Goal: Transaction & Acquisition: Purchase product/service

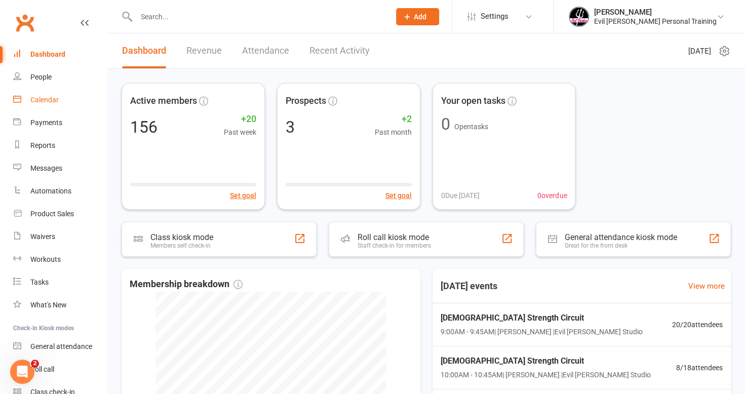
click at [31, 105] on link "Calendar" at bounding box center [60, 100] width 94 height 23
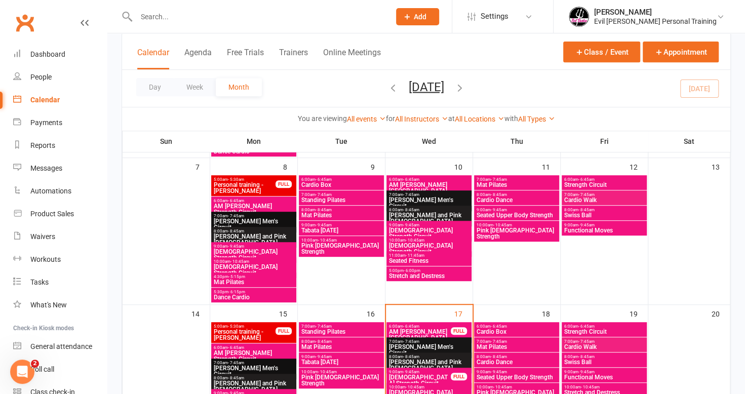
scroll to position [304, 0]
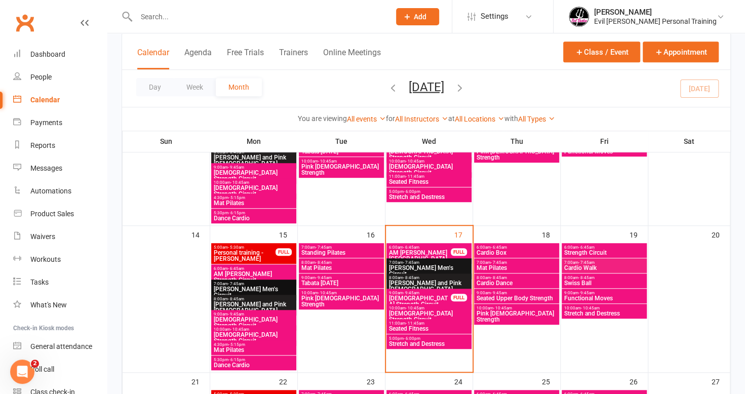
click at [428, 254] on span "AM [PERSON_NAME][GEOGRAPHIC_DATA]" at bounding box center [420, 256] width 63 height 12
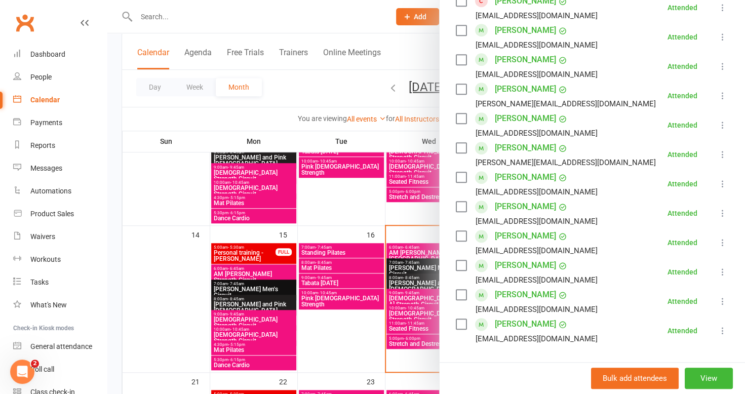
scroll to position [557, 0]
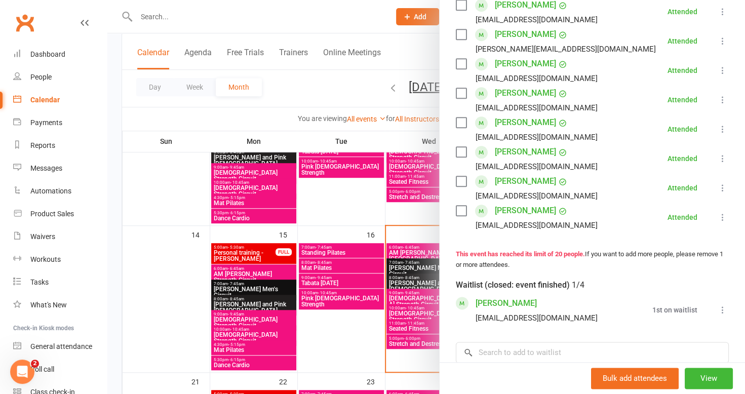
click at [402, 266] on div at bounding box center [426, 197] width 638 height 394
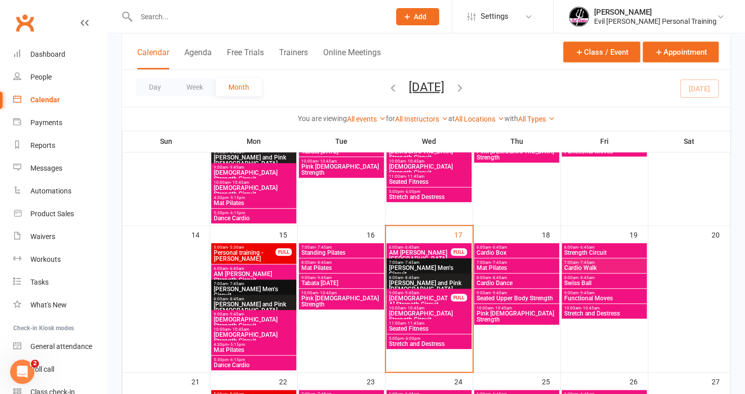
click at [418, 268] on span "[PERSON_NAME] Men's Circuit" at bounding box center [429, 271] width 81 height 12
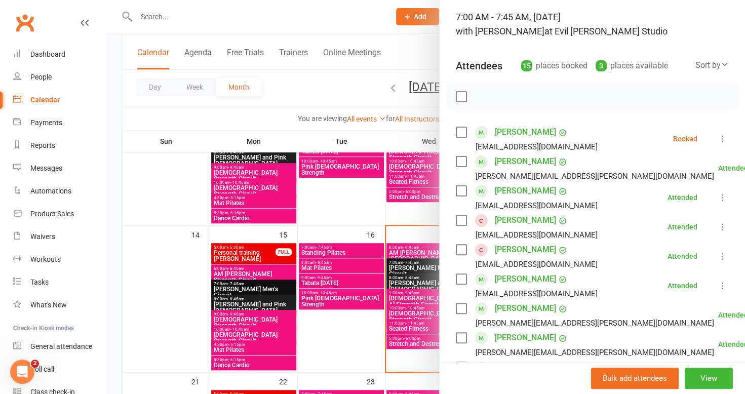
scroll to position [0, 0]
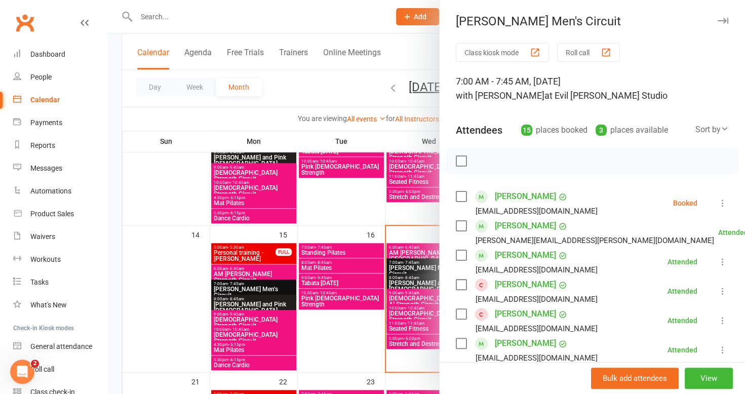
click at [425, 283] on div at bounding box center [426, 197] width 638 height 394
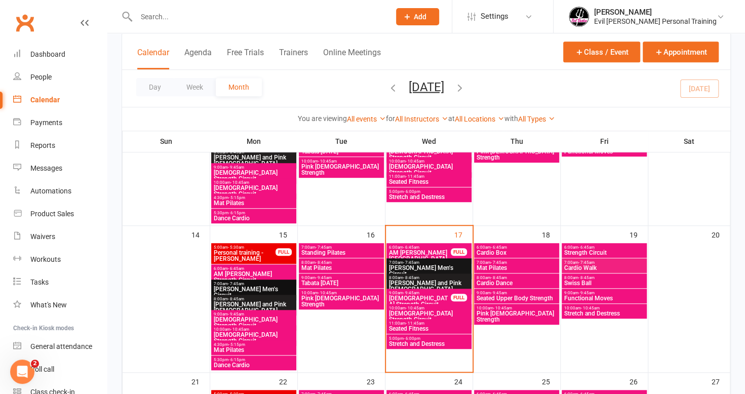
click at [425, 283] on span "Ken Do and Pink Ladies" at bounding box center [429, 286] width 81 height 12
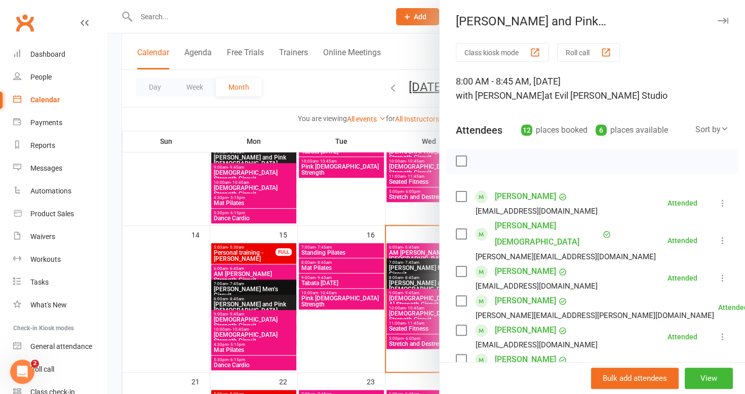
click at [411, 268] on div at bounding box center [426, 197] width 638 height 394
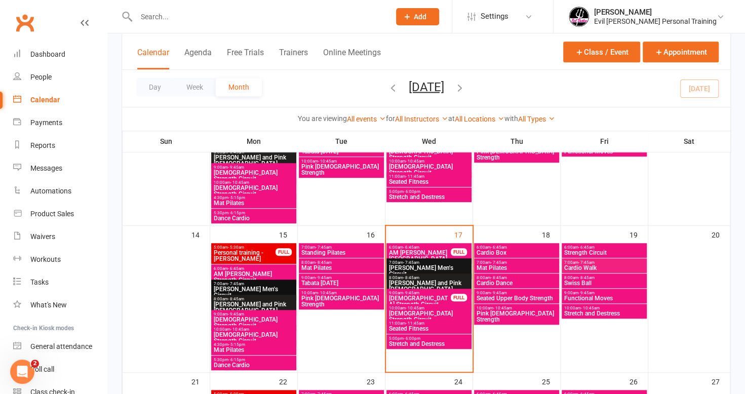
click at [411, 268] on span "Ken Do Men's Circuit" at bounding box center [429, 271] width 81 height 12
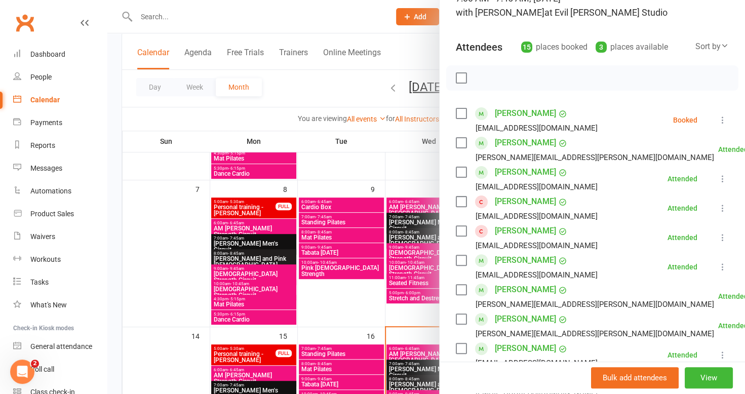
scroll to position [101, 0]
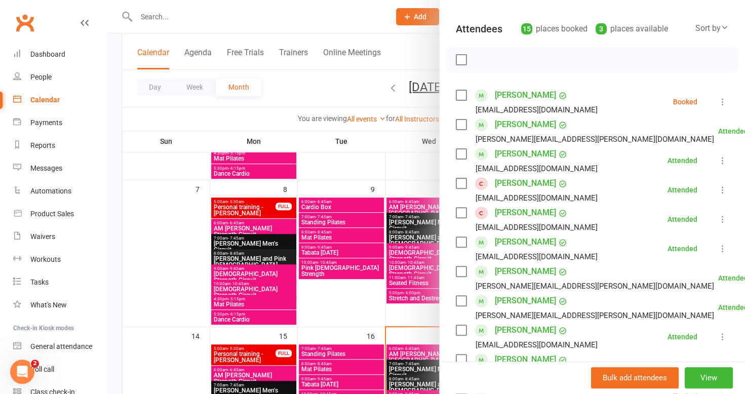
click at [337, 299] on div at bounding box center [426, 197] width 638 height 394
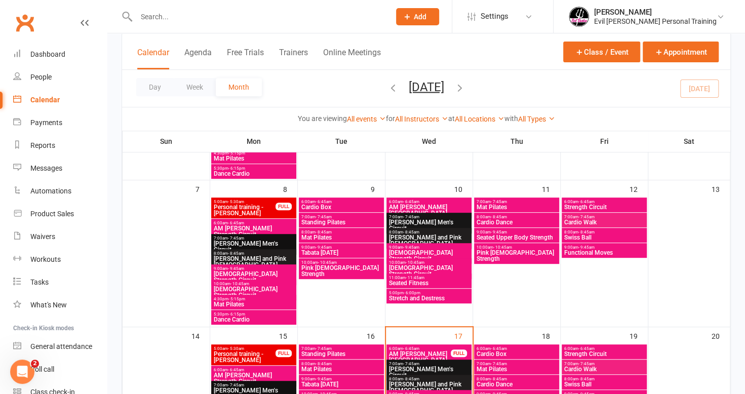
click at [273, 8] on div at bounding box center [252, 16] width 261 height 33
click at [268, 12] on input "text" at bounding box center [258, 17] width 250 height 14
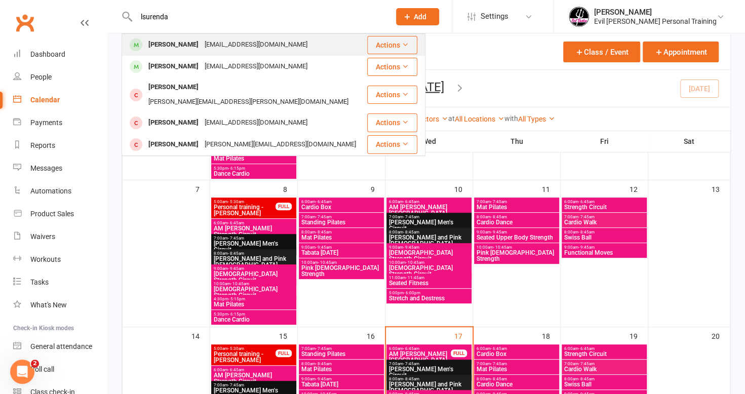
type input "lsurenda"
click at [215, 46] on div "laurenda1948@gmail.com" at bounding box center [256, 44] width 109 height 15
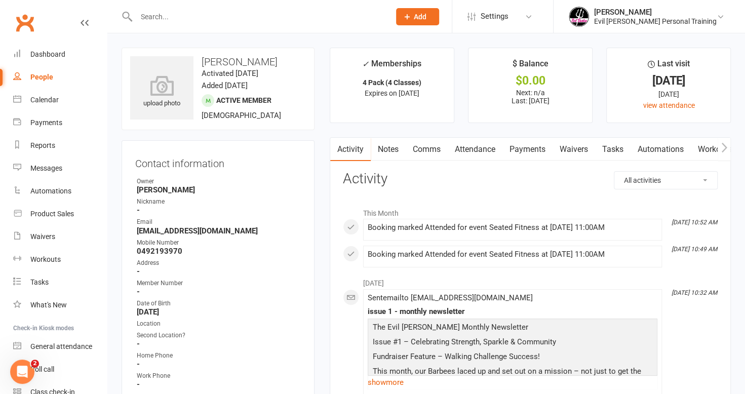
click at [472, 150] on link "Attendance" at bounding box center [475, 149] width 55 height 23
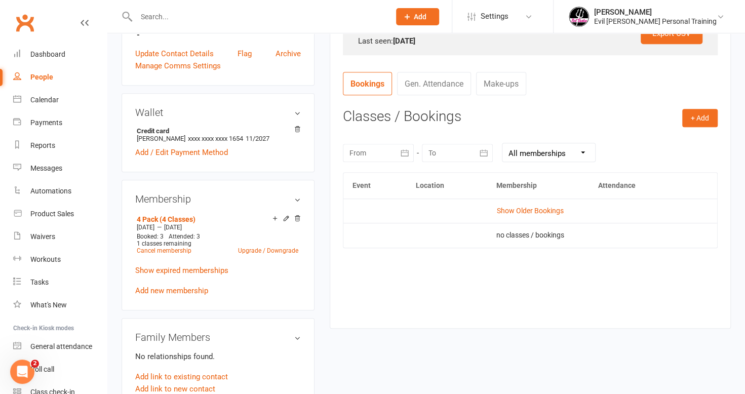
scroll to position [355, 0]
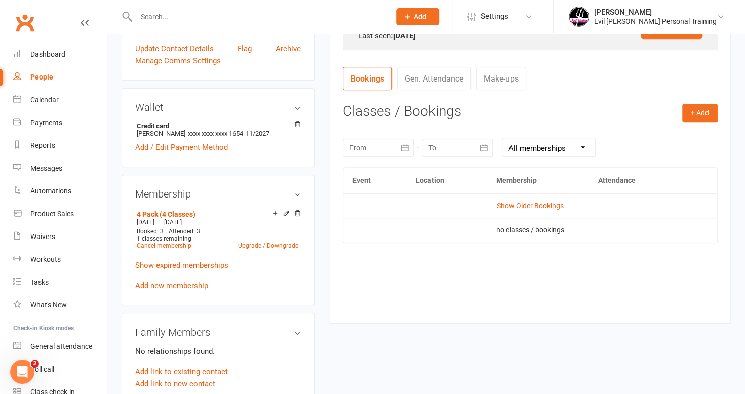
click at [460, 152] on div at bounding box center [457, 148] width 71 height 18
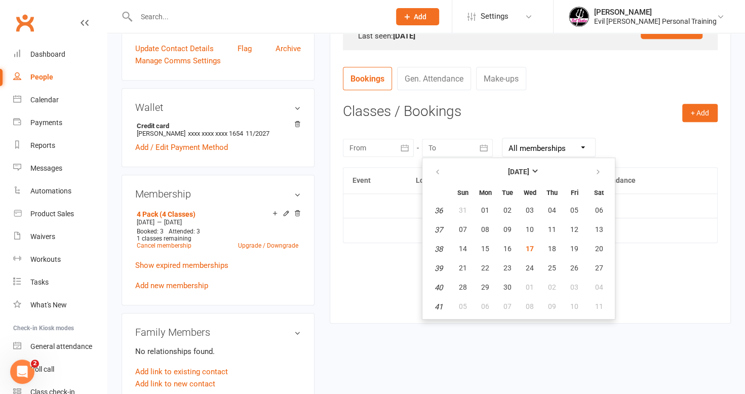
click at [460, 152] on div at bounding box center [457, 148] width 71 height 18
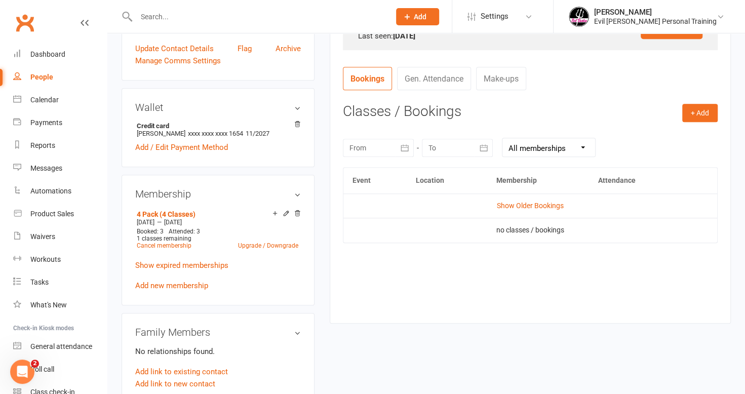
click at [554, 146] on select "All memberships From other Members 4 Pack (4 Classes) 4 Pack (4 Classes) 4 Pack…" at bounding box center [549, 147] width 93 height 18
click at [390, 146] on div at bounding box center [378, 148] width 71 height 18
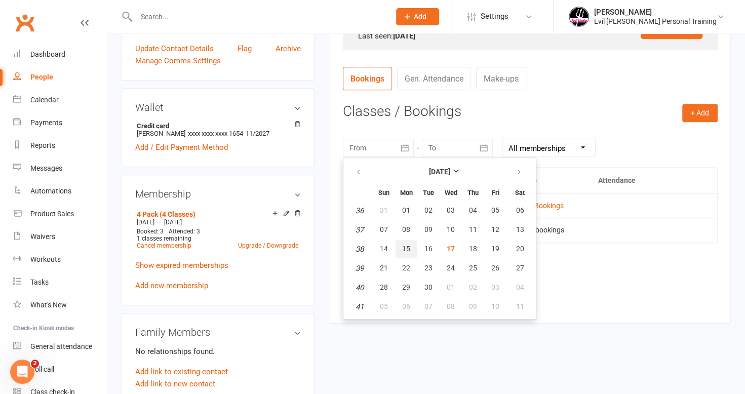
click at [413, 249] on button "15" at bounding box center [406, 249] width 21 height 18
type input "15 Sep 2025"
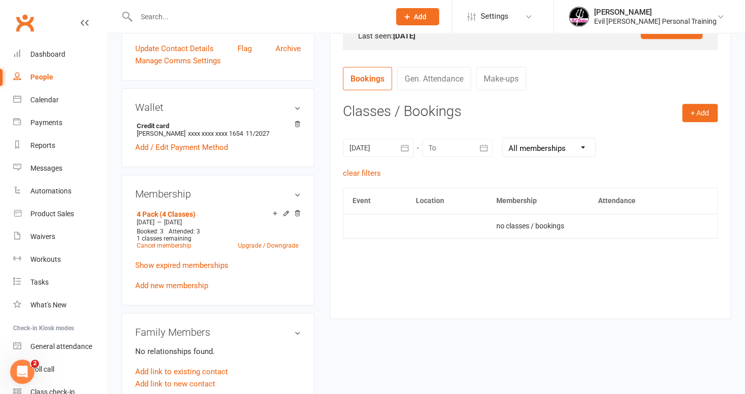
click at [462, 145] on div at bounding box center [457, 148] width 71 height 18
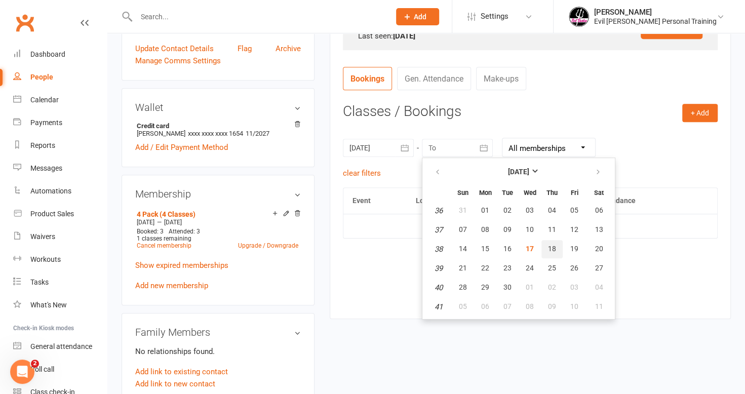
click at [549, 248] on span "18" at bounding box center [552, 249] width 8 height 8
type input "18 Sep 2025"
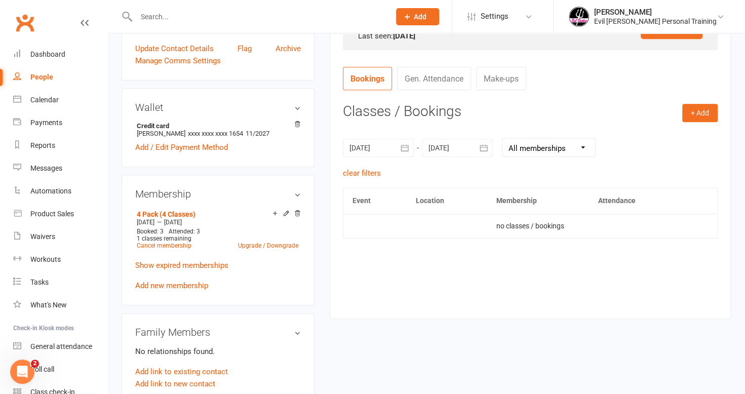
click at [513, 77] on link "Make-ups" at bounding box center [501, 78] width 50 height 23
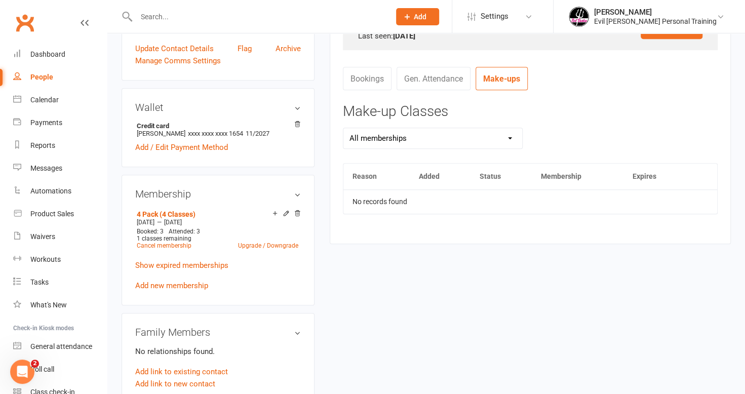
click at [463, 82] on link "Gen. Attendance" at bounding box center [434, 78] width 74 height 23
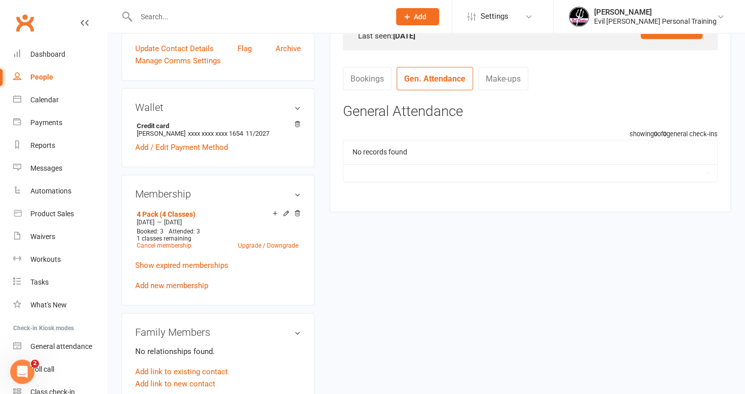
click at [379, 81] on link "Bookings" at bounding box center [367, 78] width 49 height 23
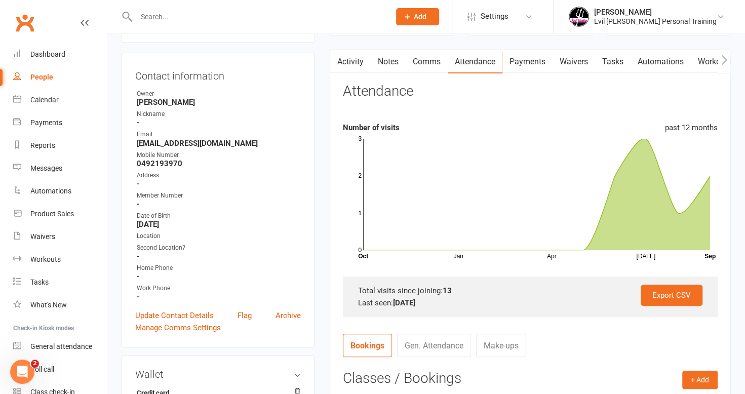
scroll to position [51, 0]
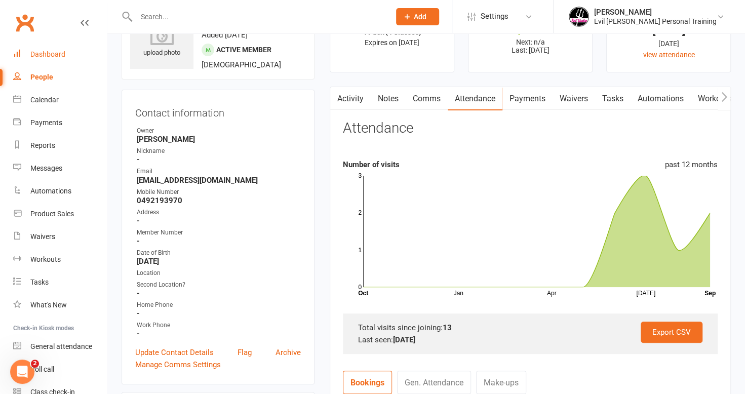
click at [38, 53] on div "Dashboard" at bounding box center [47, 54] width 35 height 8
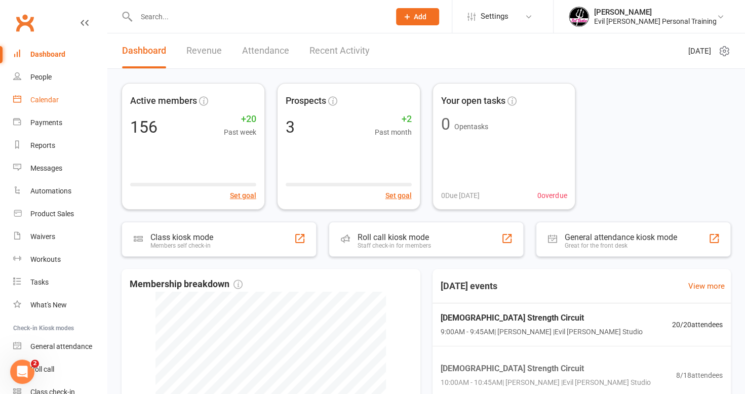
click at [42, 107] on link "Calendar" at bounding box center [60, 100] width 94 height 23
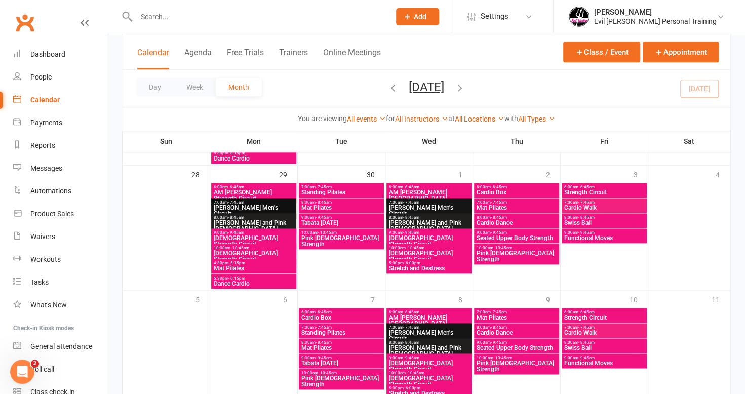
scroll to position [642, 0]
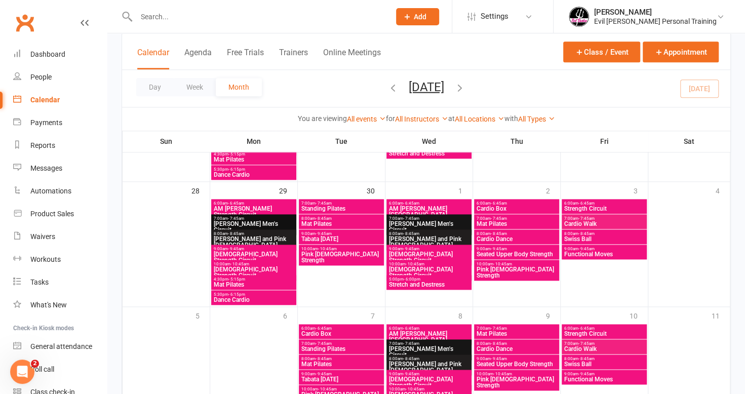
click at [427, 203] on span "6:00am - 6:45am" at bounding box center [429, 203] width 81 height 5
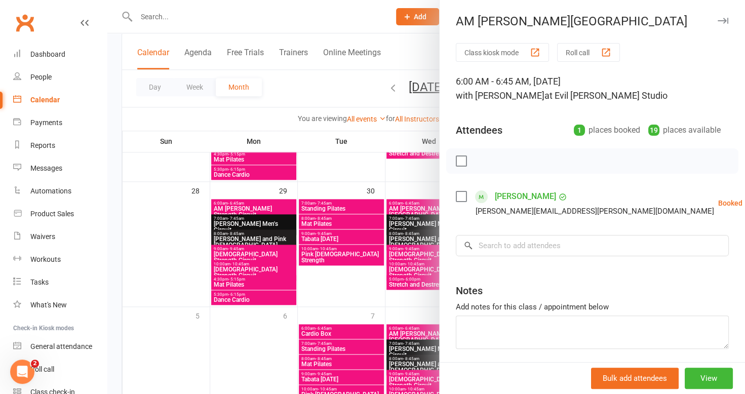
click at [419, 220] on div at bounding box center [426, 197] width 638 height 394
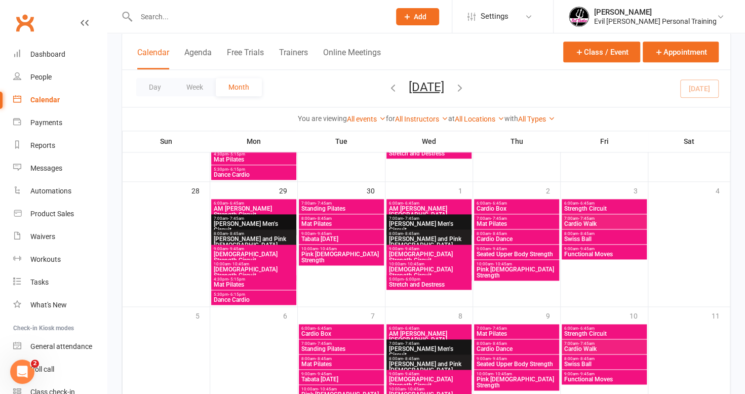
click at [422, 225] on span "Ken Do Men's Circuit" at bounding box center [429, 227] width 81 height 12
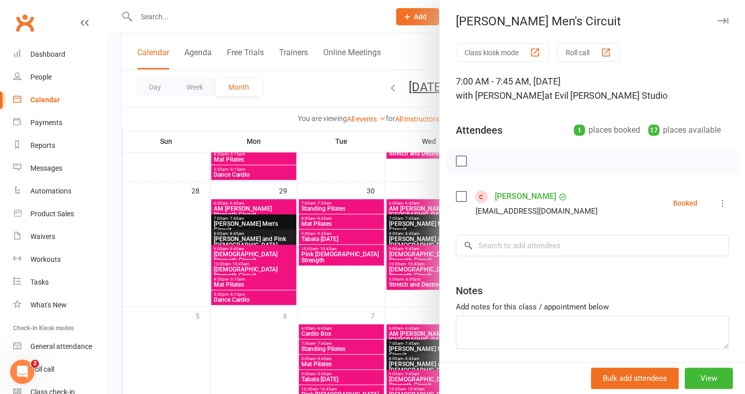
click at [412, 237] on div at bounding box center [426, 197] width 638 height 394
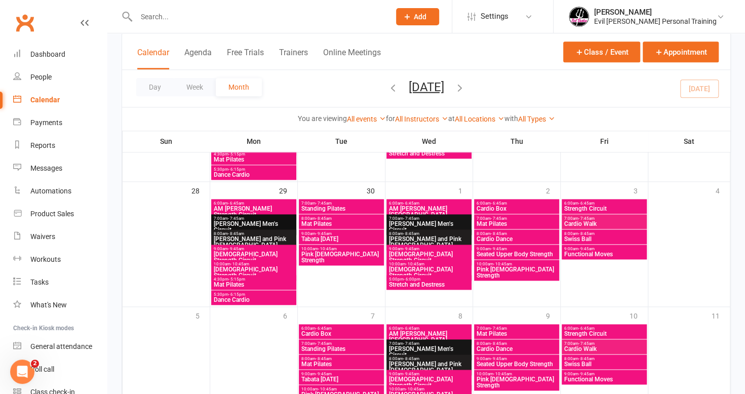
click at [412, 237] on span "Ken Do and Pink Ladies" at bounding box center [429, 242] width 81 height 12
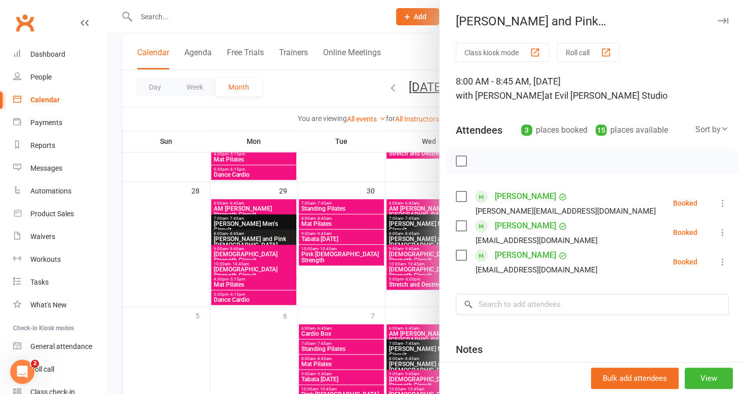
click at [420, 254] on div at bounding box center [426, 197] width 638 height 394
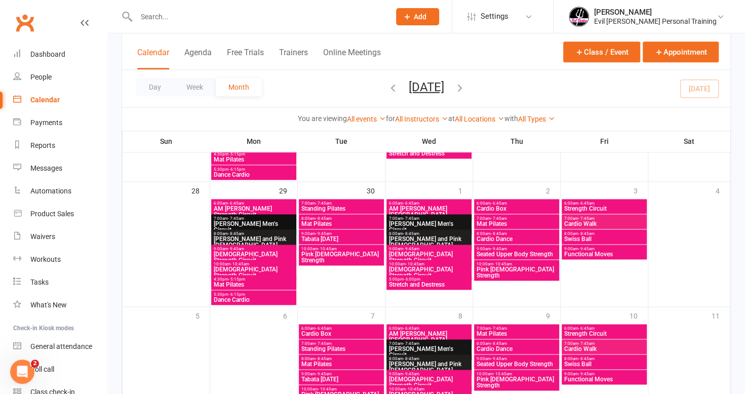
click at [420, 254] on span "Ladies Strength Circuit" at bounding box center [429, 257] width 81 height 12
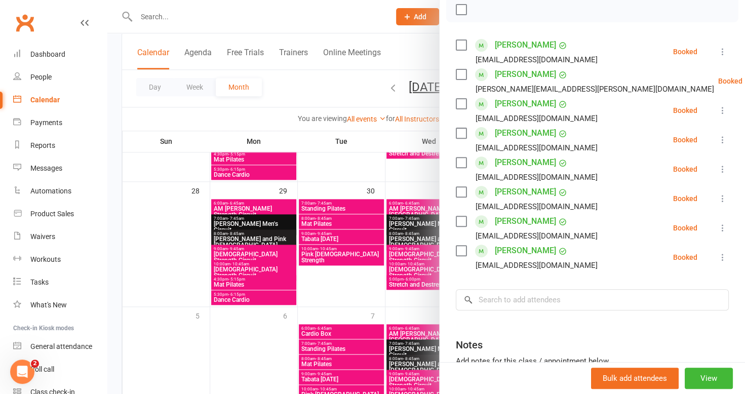
scroll to position [152, 0]
click at [430, 256] on div at bounding box center [426, 197] width 638 height 394
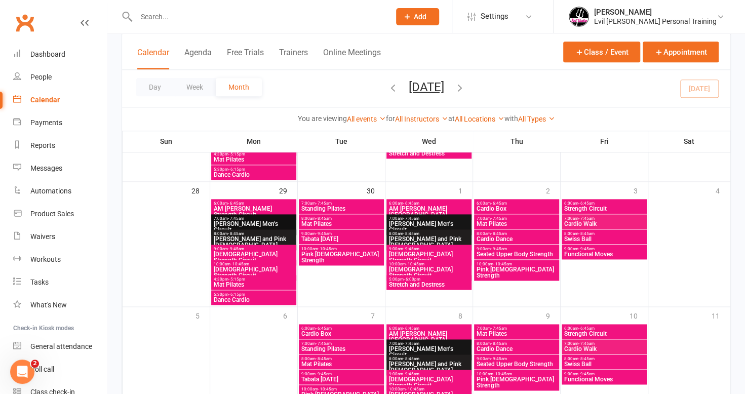
click at [423, 267] on span "Ladies Strength Circuit" at bounding box center [429, 273] width 81 height 12
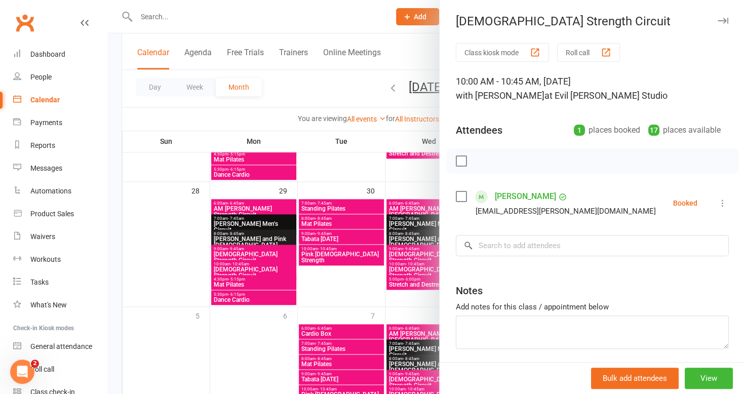
click at [423, 280] on div at bounding box center [426, 197] width 638 height 394
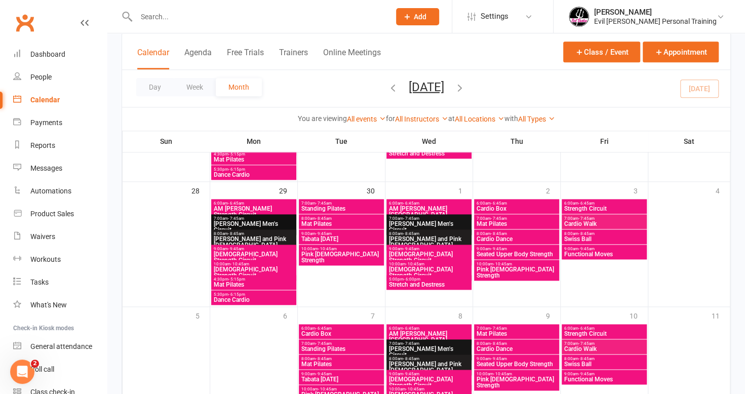
click at [423, 280] on span "5:00pm - 6:00pm" at bounding box center [429, 279] width 81 height 5
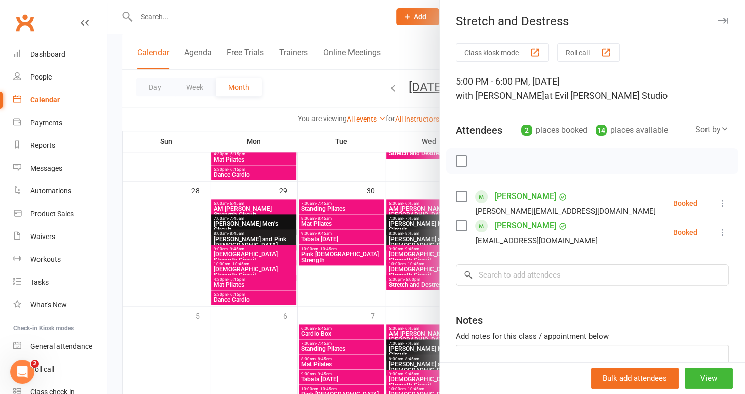
click at [342, 174] on div at bounding box center [426, 197] width 638 height 394
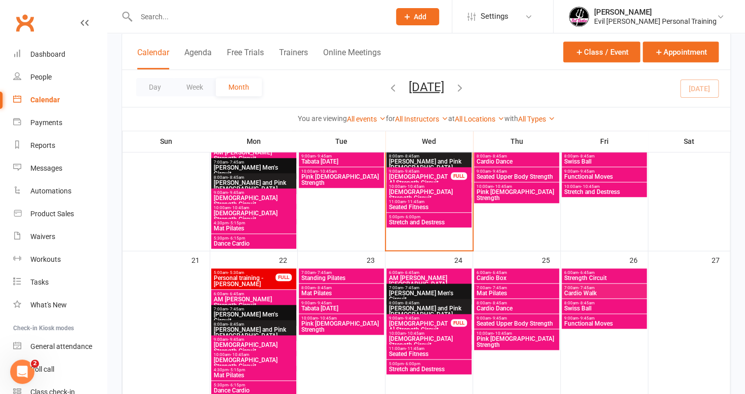
scroll to position [388, 0]
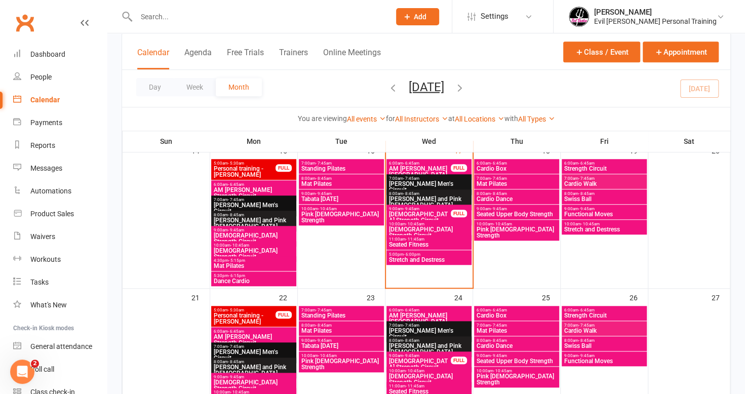
click at [430, 230] on span "Ladies Strength Circuit" at bounding box center [429, 233] width 81 height 12
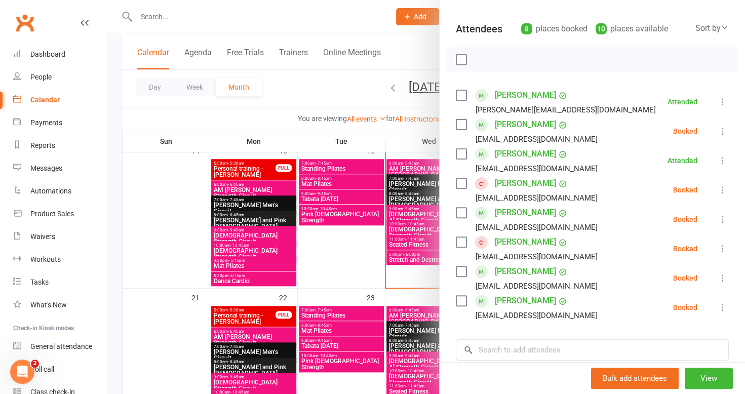
scroll to position [51, 0]
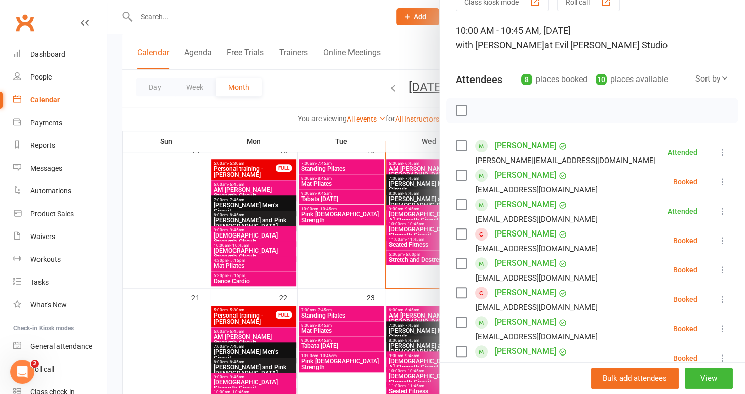
click at [367, 252] on div at bounding box center [426, 197] width 638 height 394
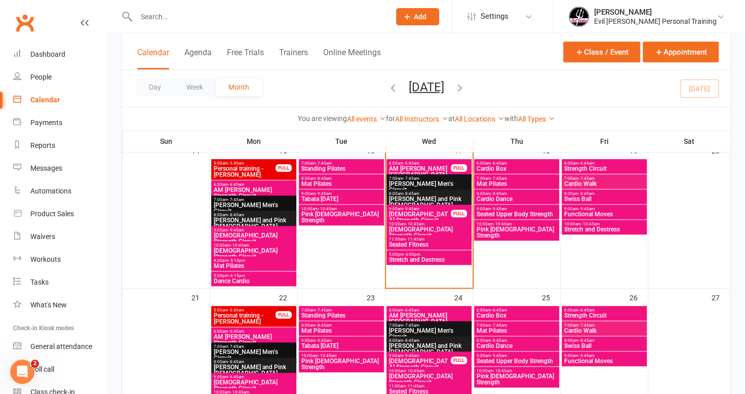
click at [408, 240] on span "- 11:45am" at bounding box center [415, 239] width 19 height 5
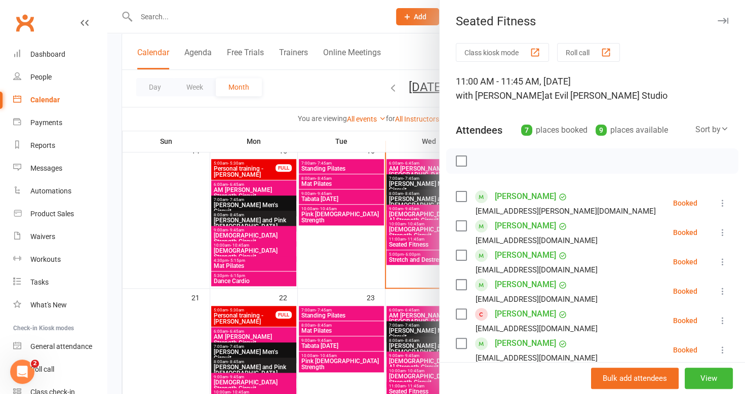
click at [347, 249] on div at bounding box center [426, 197] width 638 height 394
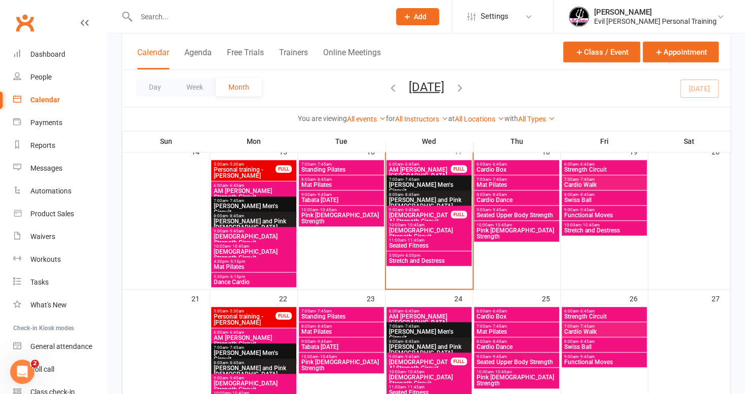
scroll to position [388, 0]
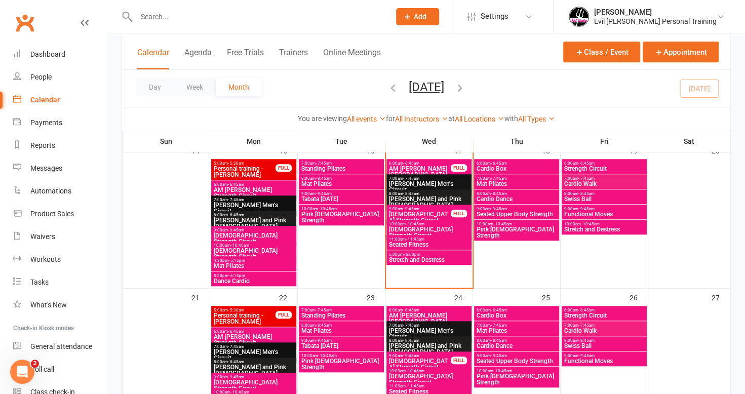
click at [515, 164] on span "6:00am - 6:45am" at bounding box center [516, 163] width 81 height 5
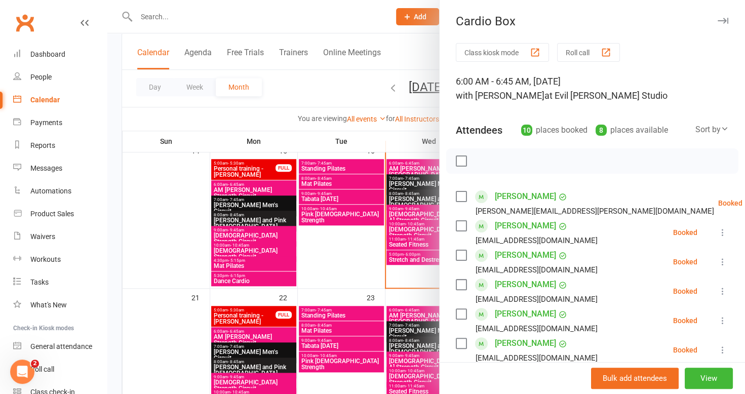
click at [352, 242] on div at bounding box center [426, 197] width 638 height 394
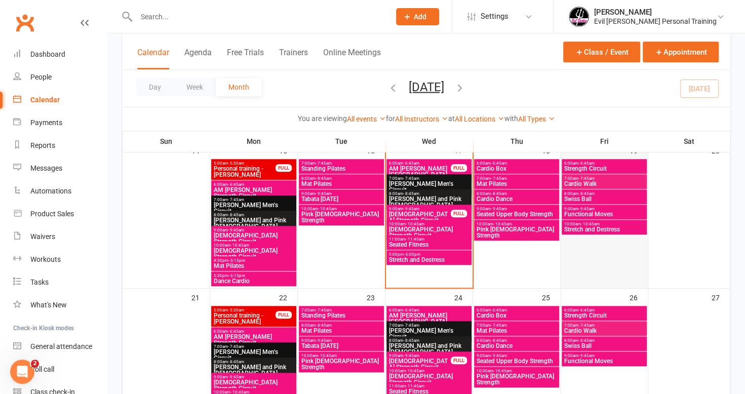
scroll to position [337, 0]
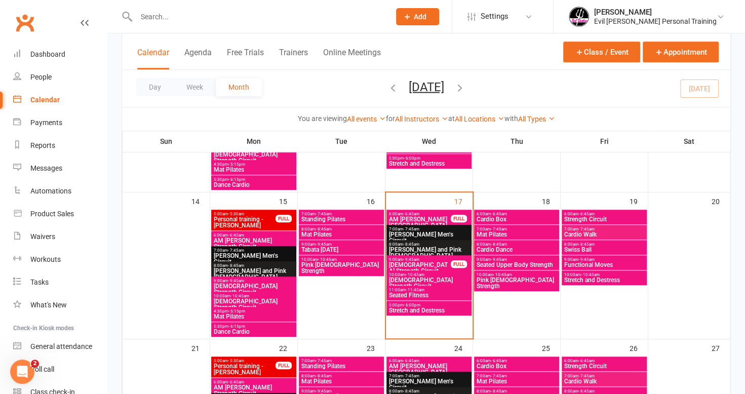
click at [523, 215] on span "6:00am - 6:45am" at bounding box center [516, 214] width 81 height 5
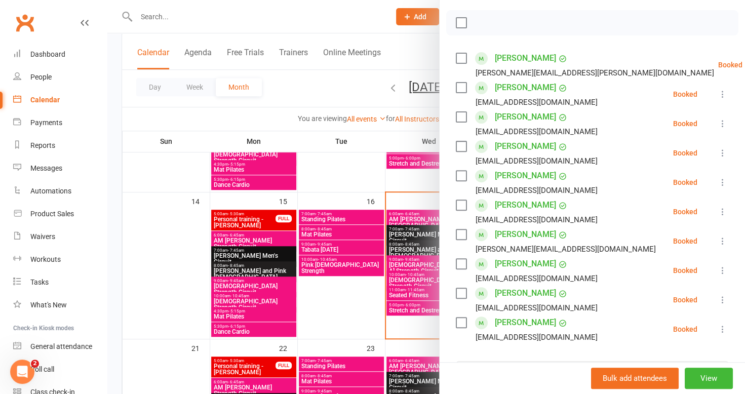
scroll to position [152, 0]
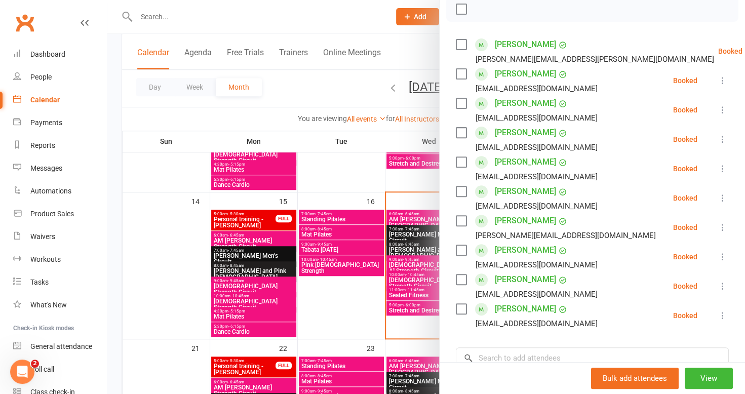
drag, startPoint x: 348, startPoint y: 153, endPoint x: 353, endPoint y: 170, distance: 18.6
click at [348, 153] on div at bounding box center [426, 197] width 638 height 394
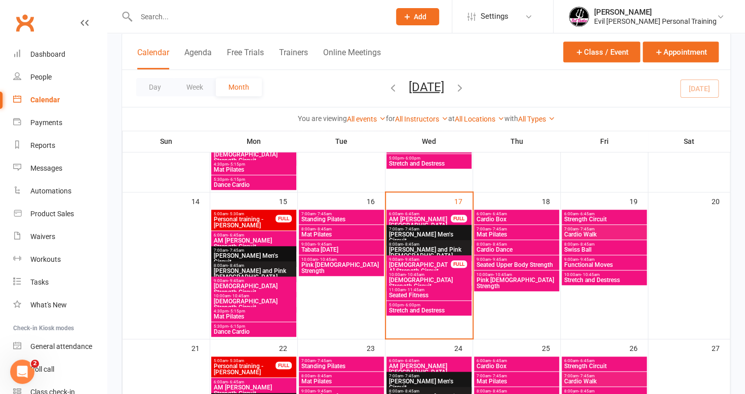
click at [423, 279] on span "Ladies Strength Circuit" at bounding box center [429, 283] width 81 height 12
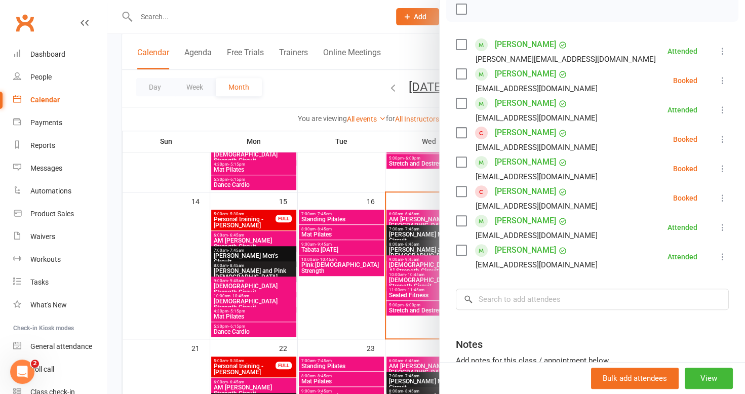
click at [718, 257] on icon at bounding box center [723, 257] width 10 height 10
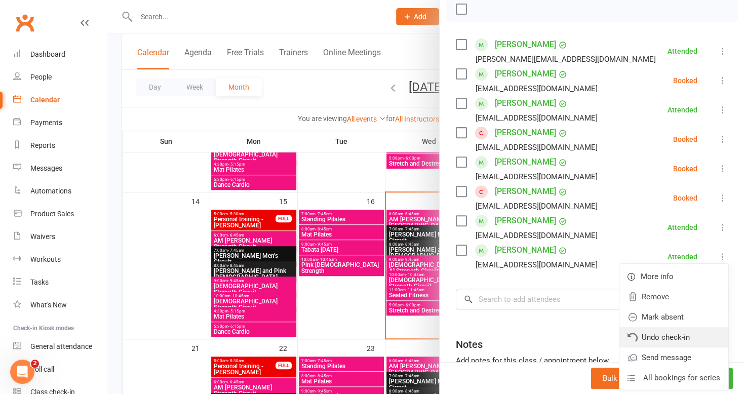
click at [669, 334] on link "Undo check-in" at bounding box center [674, 337] width 109 height 20
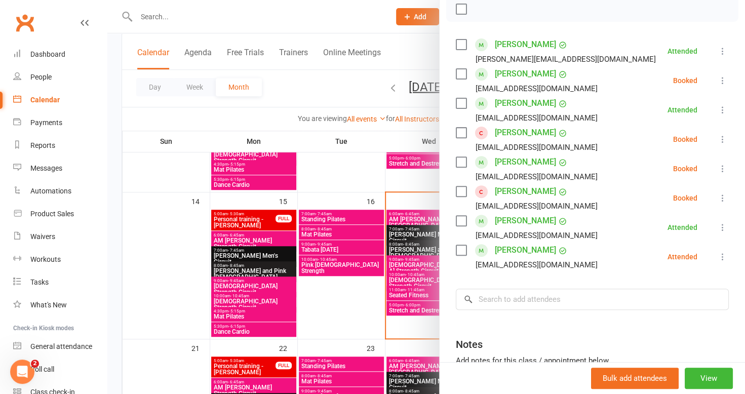
scroll to position [101, 0]
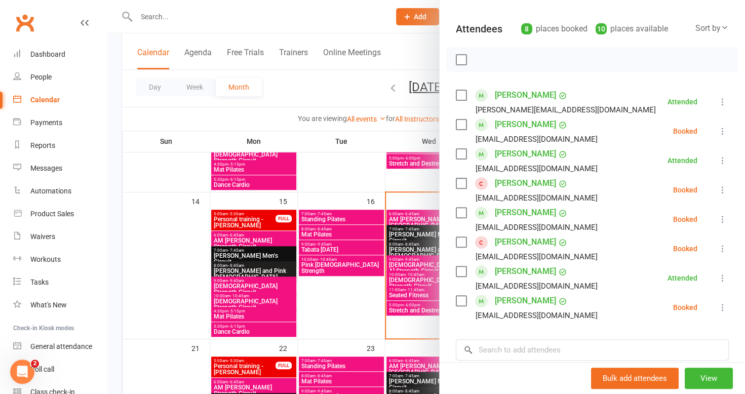
click at [284, 109] on div at bounding box center [426, 197] width 638 height 394
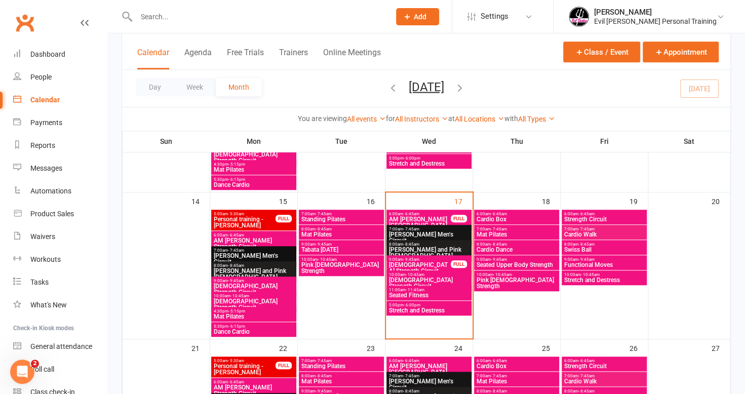
click at [517, 217] on span "Cardio Box" at bounding box center [516, 219] width 81 height 6
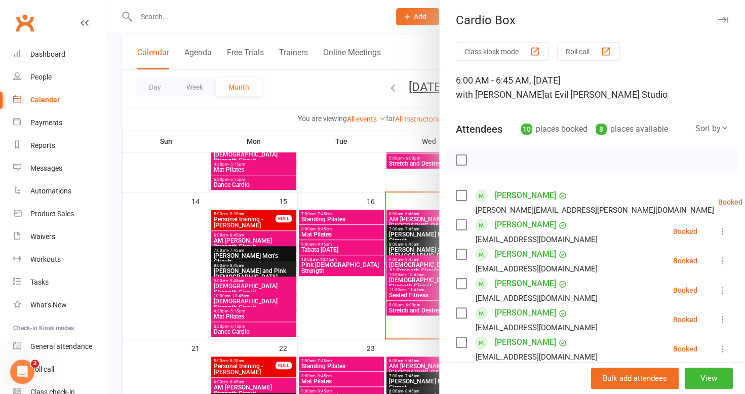
scroll to position [0, 0]
click at [330, 282] on div at bounding box center [426, 197] width 638 height 394
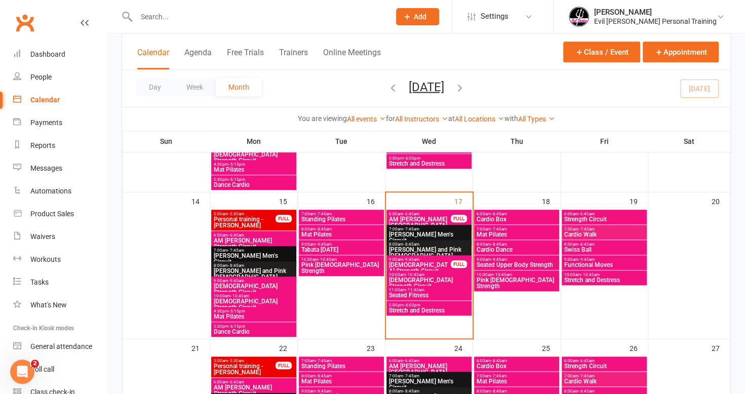
click at [523, 233] on span "Mat Pilates" at bounding box center [516, 235] width 81 height 6
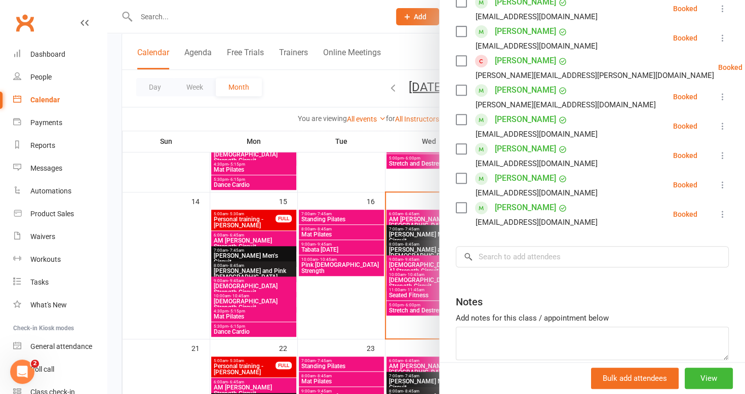
scroll to position [101, 0]
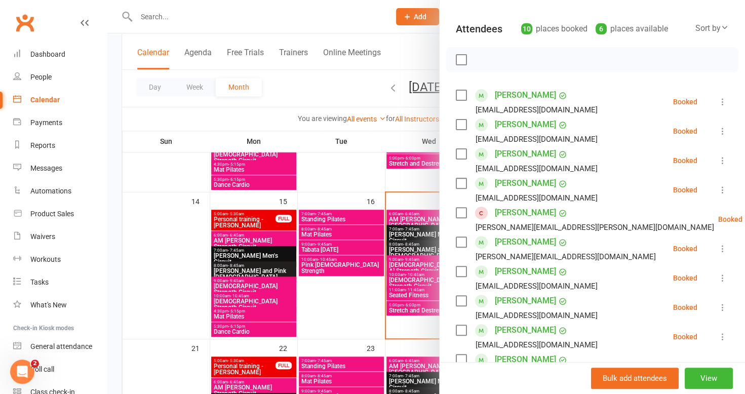
drag, startPoint x: 363, startPoint y: 305, endPoint x: 385, endPoint y: 299, distance: 23.0
click at [363, 305] on div at bounding box center [426, 197] width 638 height 394
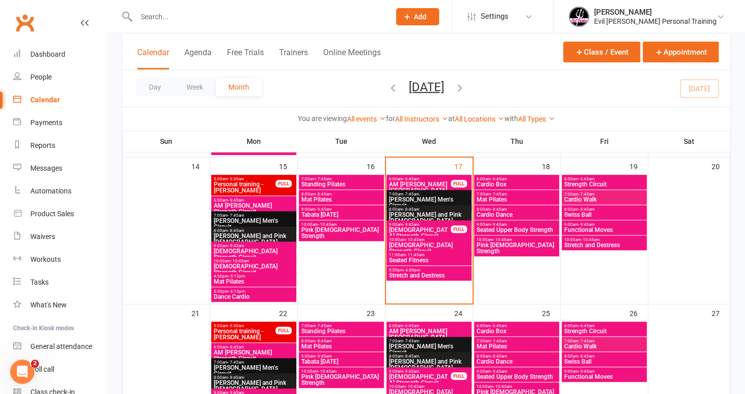
scroll to position [388, 0]
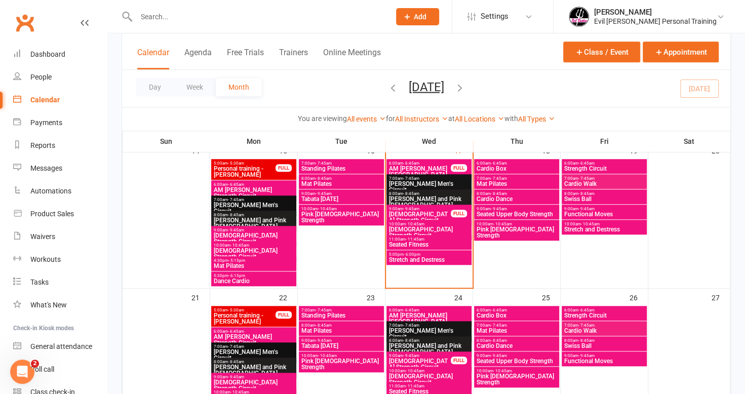
click at [514, 308] on span "6:00am - 6:45am" at bounding box center [516, 310] width 81 height 5
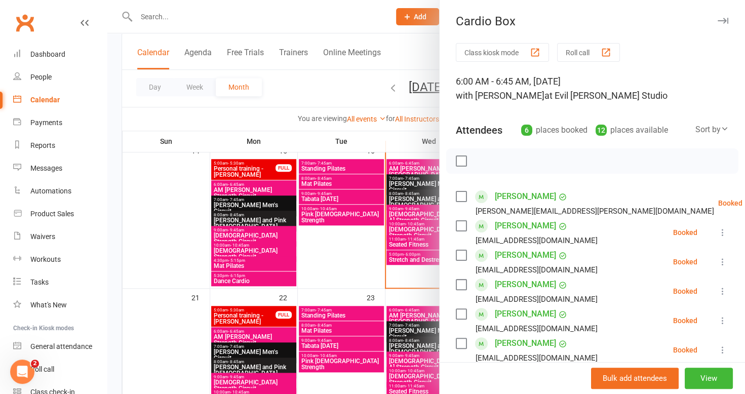
click at [345, 261] on div at bounding box center [426, 197] width 638 height 394
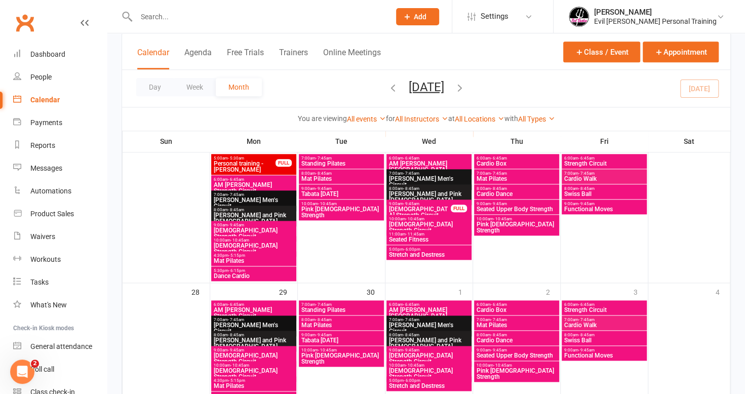
scroll to position [337, 0]
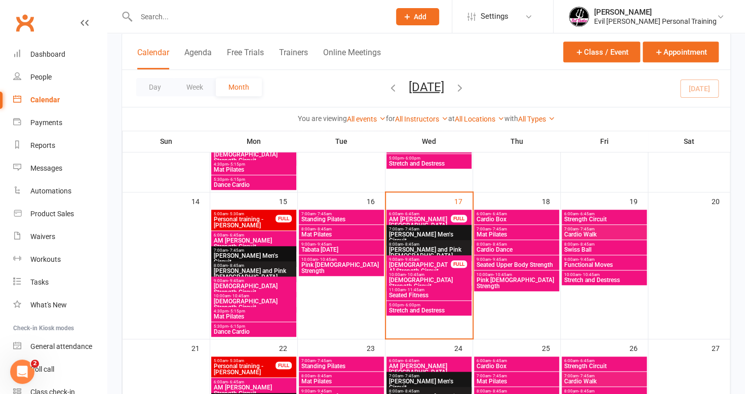
click at [517, 214] on span "6:00am - 6:45am" at bounding box center [516, 214] width 81 height 5
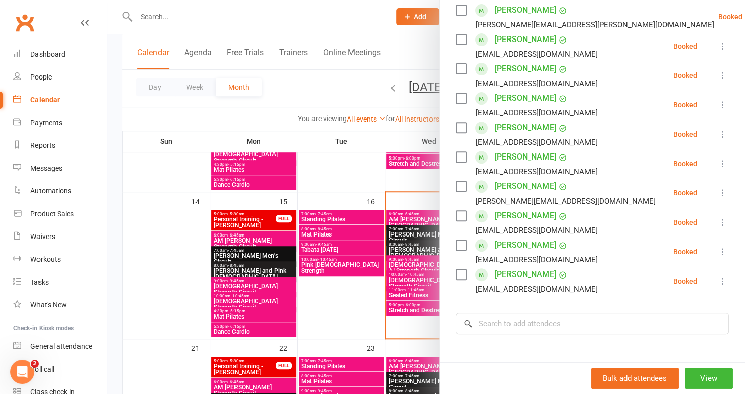
scroll to position [203, 0]
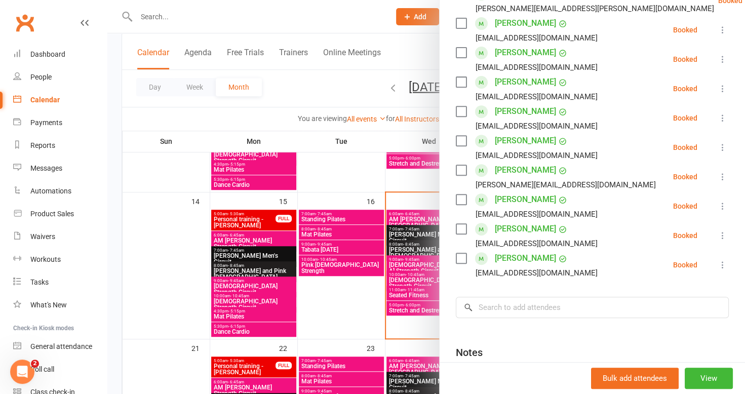
click at [583, 293] on div "Class kiosk mode Roll call 6:00 AM - 6:45 AM, Thursday, September, 18, 2025 wit…" at bounding box center [593, 150] width 306 height 621
click at [588, 311] on input "search" at bounding box center [592, 307] width 273 height 21
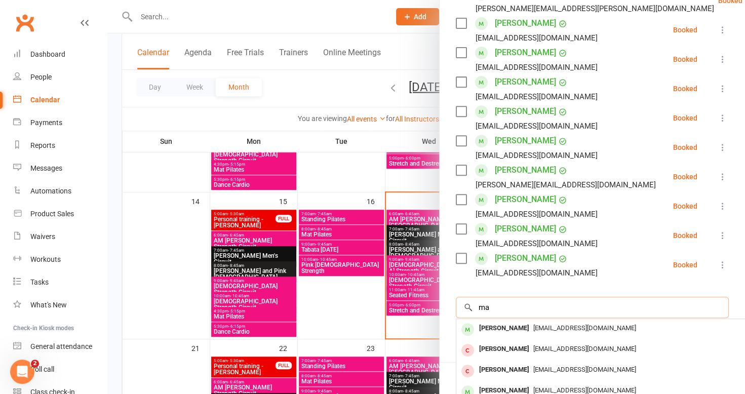
type input "m"
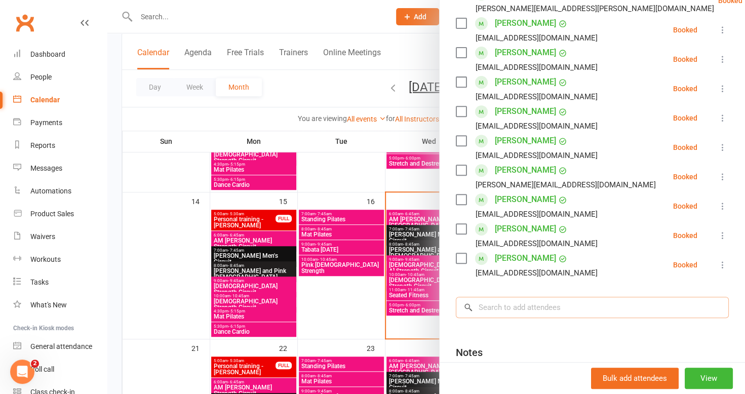
click at [586, 311] on input "search" at bounding box center [592, 307] width 273 height 21
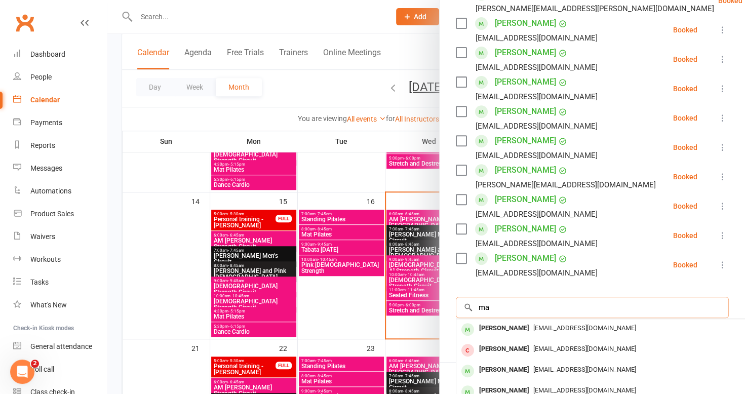
type input "m"
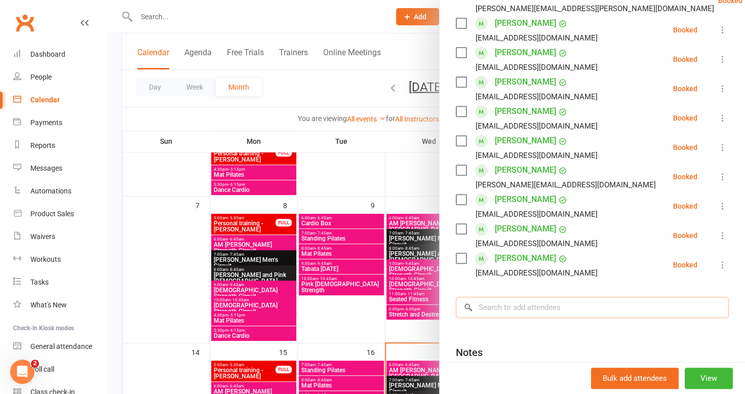
scroll to position [84, 0]
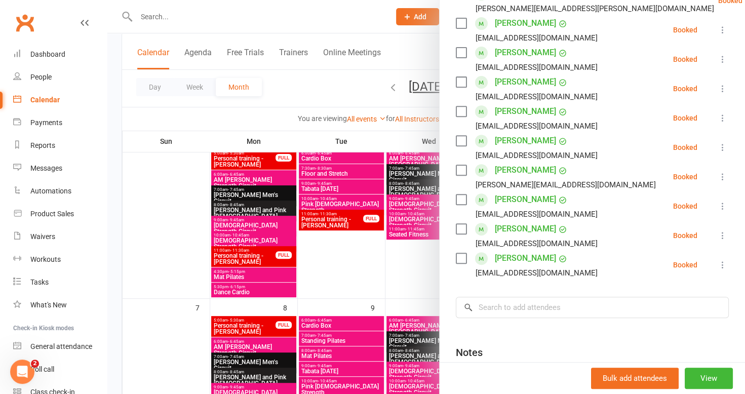
click at [269, 40] on div at bounding box center [426, 197] width 638 height 394
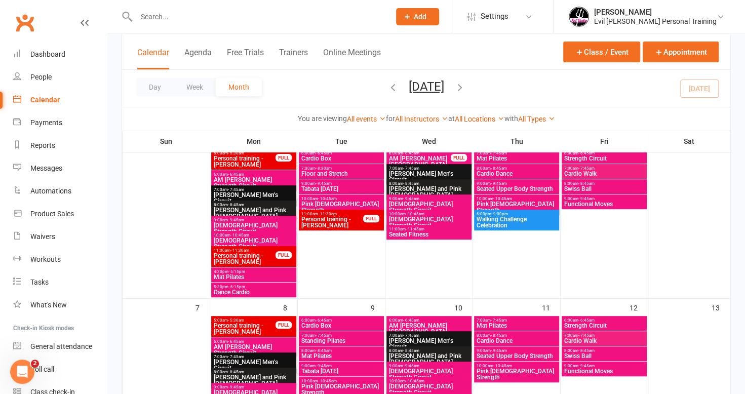
scroll to position [0, 0]
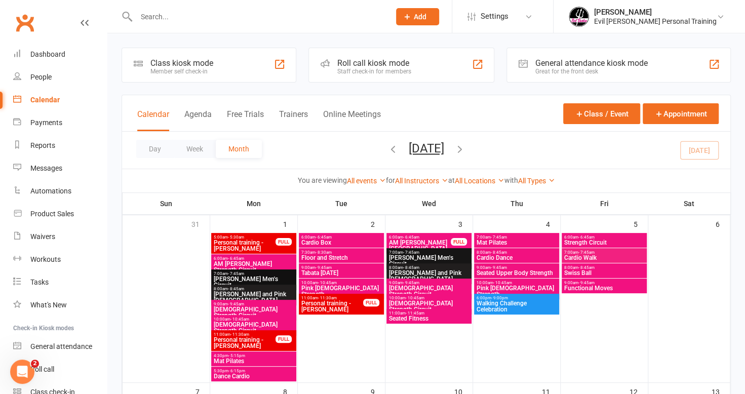
click at [179, 18] on input "text" at bounding box center [258, 17] width 250 height 14
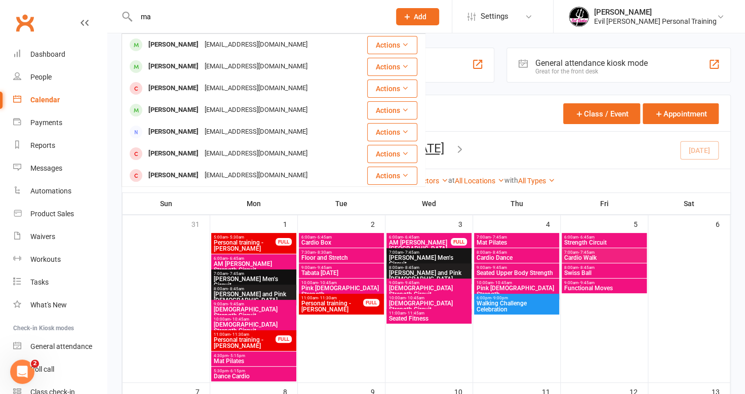
type input "m"
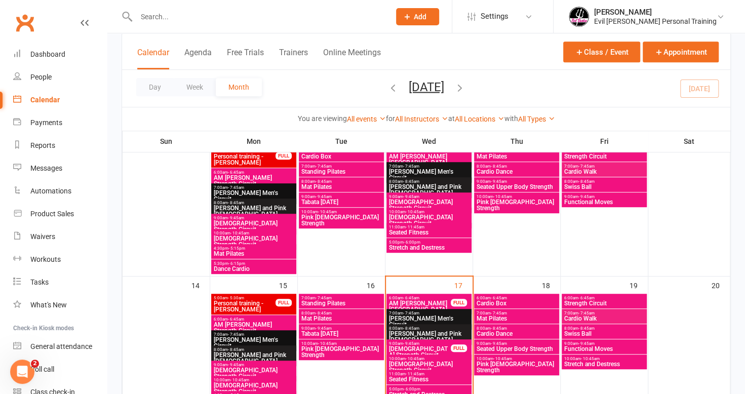
scroll to position [355, 0]
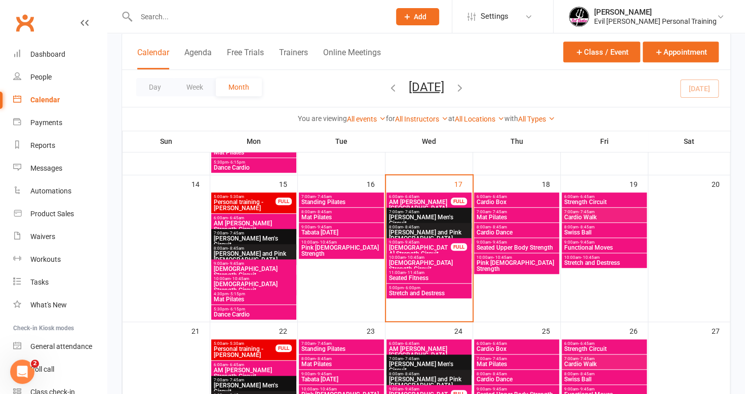
click at [417, 262] on span "Ladies Strength Circuit" at bounding box center [429, 266] width 81 height 12
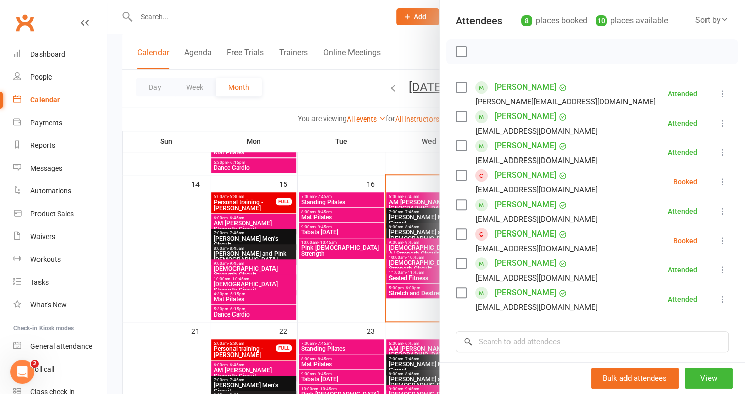
scroll to position [101, 0]
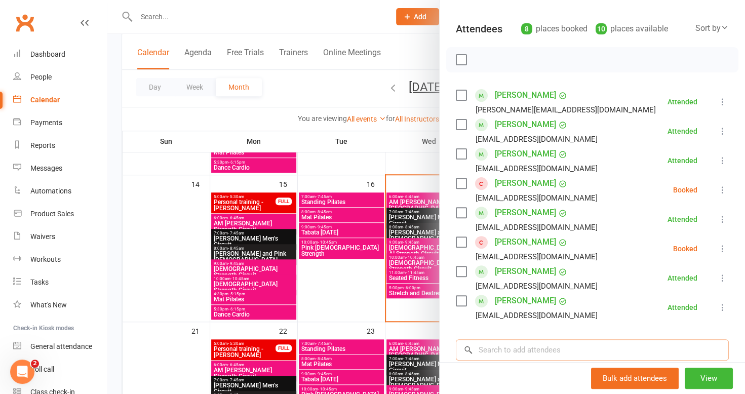
click at [520, 352] on input "search" at bounding box center [592, 350] width 273 height 21
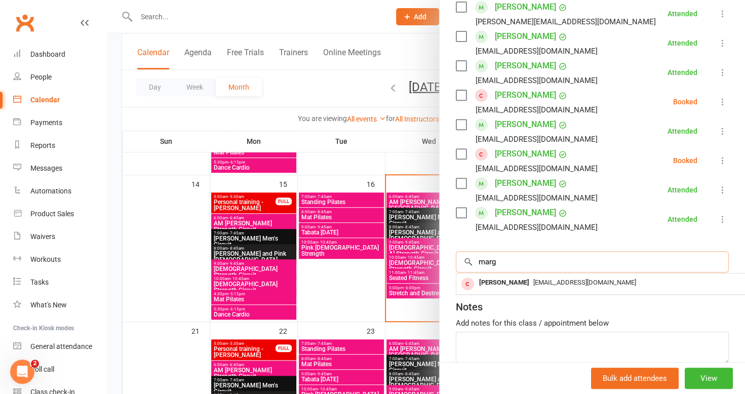
scroll to position [203, 0]
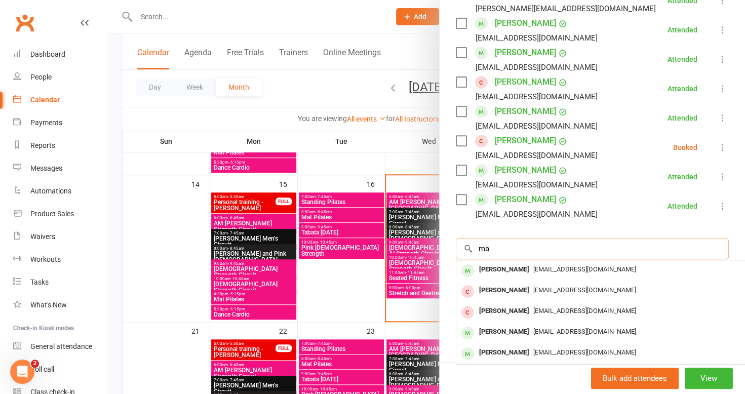
type input "m"
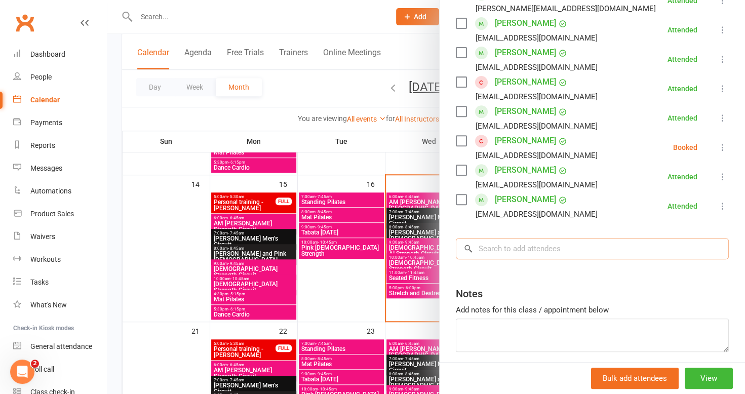
click at [523, 249] on input "search" at bounding box center [592, 248] width 273 height 21
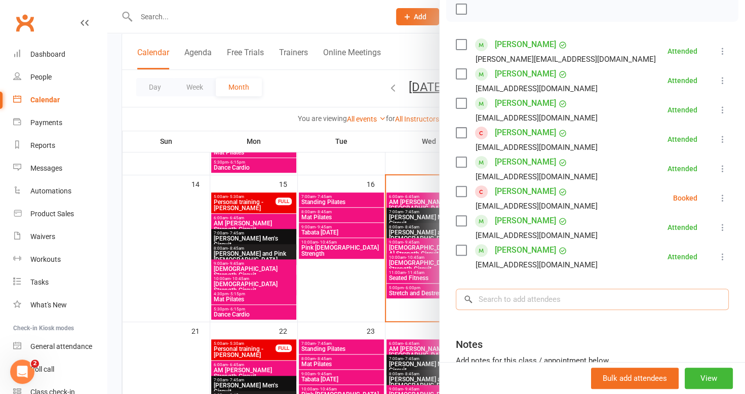
click at [531, 297] on input "search" at bounding box center [592, 299] width 273 height 21
click at [505, 300] on input "search" at bounding box center [592, 299] width 273 height 21
click at [58, 215] on div "Product Sales" at bounding box center [52, 214] width 44 height 8
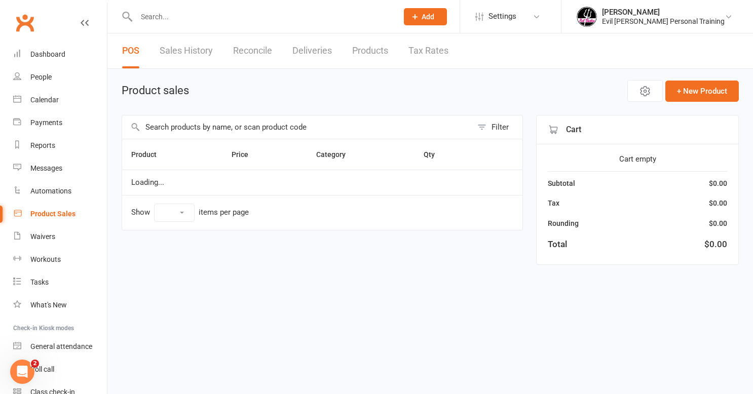
select select "50"
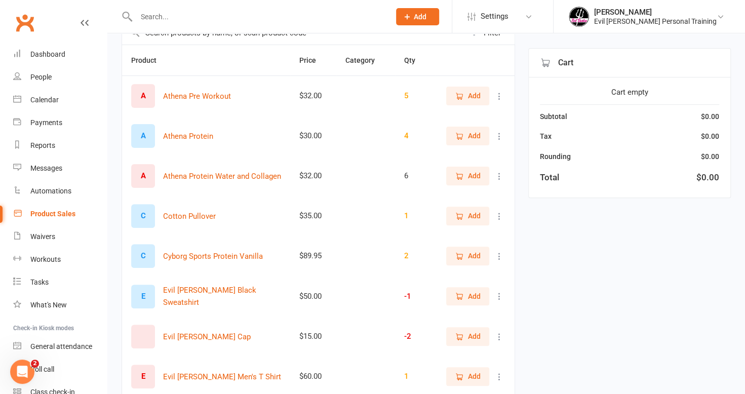
scroll to position [152, 0]
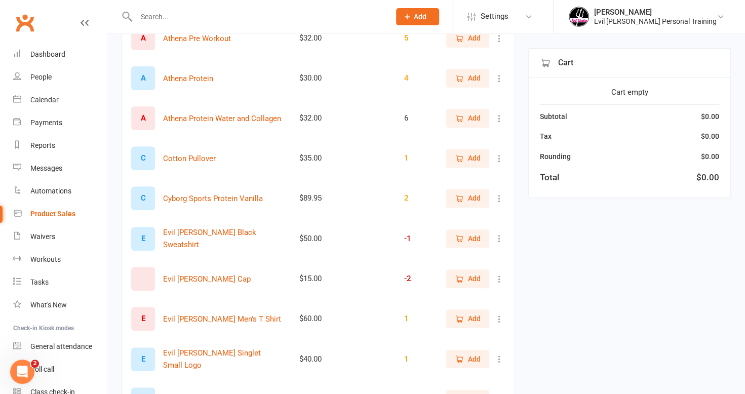
click at [473, 195] on span "Add" at bounding box center [474, 198] width 13 height 11
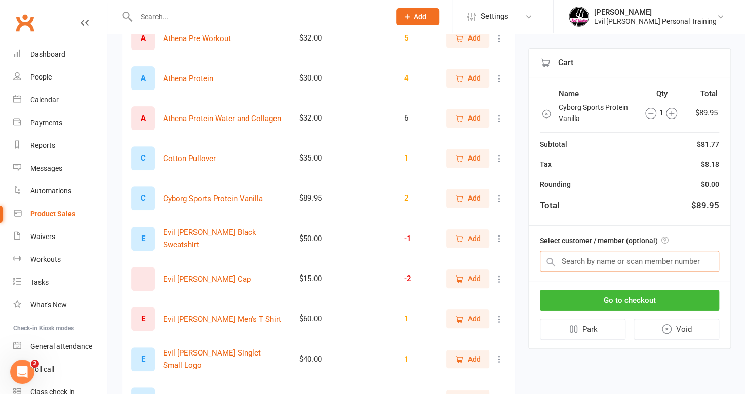
click at [620, 261] on input "text" at bounding box center [629, 261] width 179 height 21
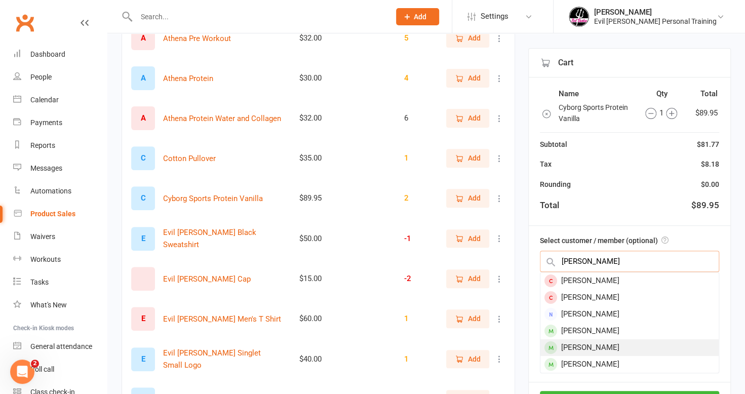
type input "susan"
click at [607, 344] on div "Susan Harvey" at bounding box center [630, 348] width 178 height 17
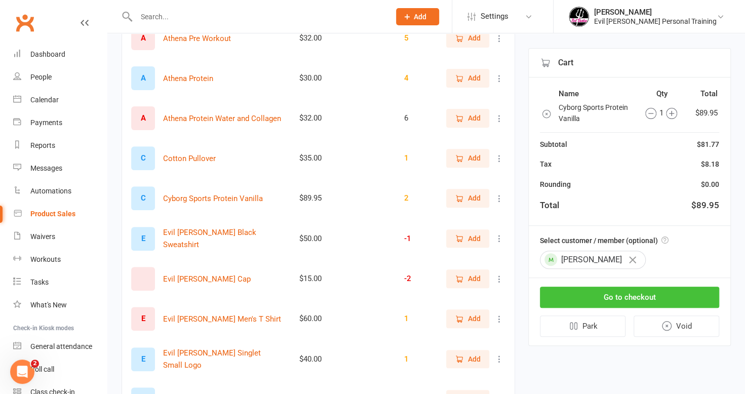
click at [626, 294] on button "Go to checkout" at bounding box center [629, 297] width 179 height 21
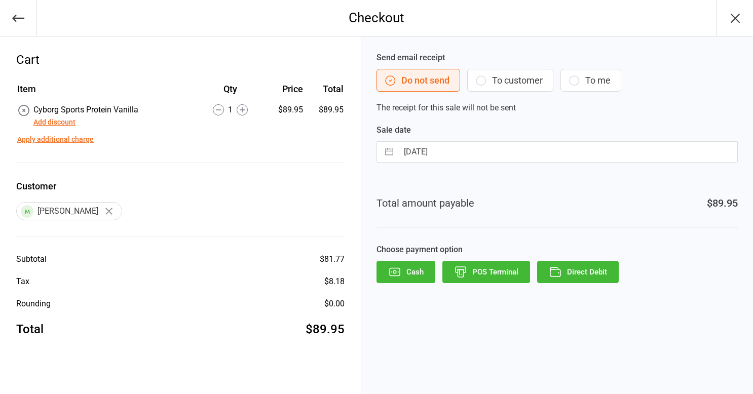
click at [515, 79] on button "To customer" at bounding box center [510, 80] width 86 height 23
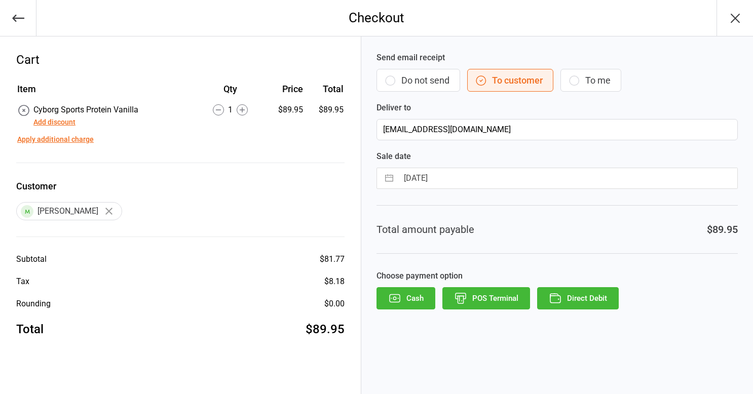
click at [586, 296] on button "Direct Debit" at bounding box center [578, 298] width 82 height 22
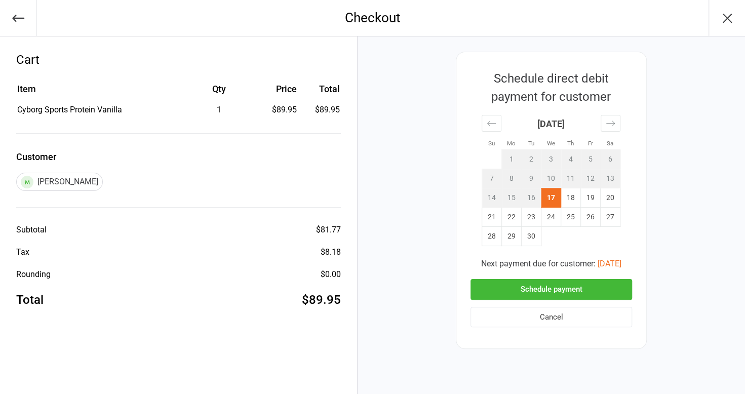
click at [589, 290] on button "Schedule payment" at bounding box center [552, 289] width 162 height 21
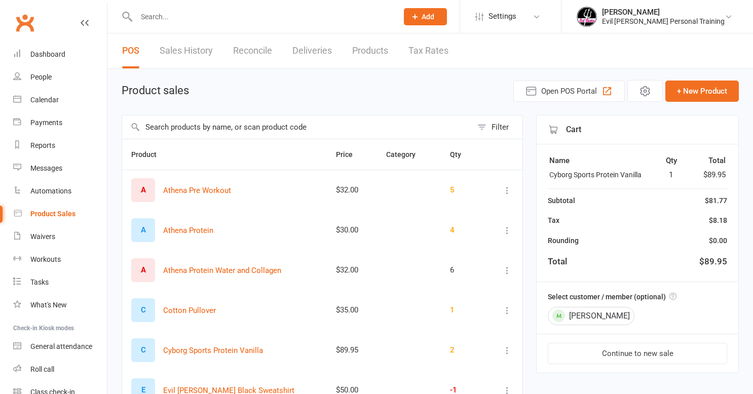
select select "50"
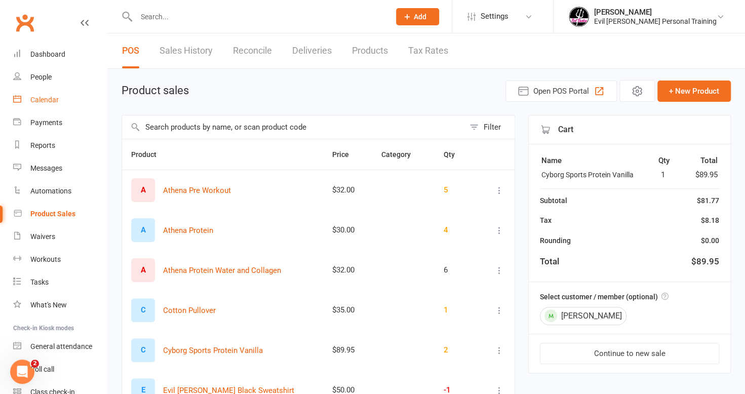
click at [45, 92] on link "Calendar" at bounding box center [60, 100] width 94 height 23
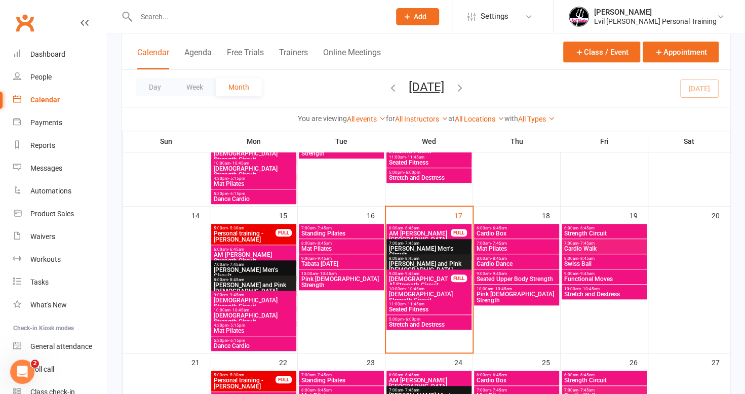
scroll to position [355, 0]
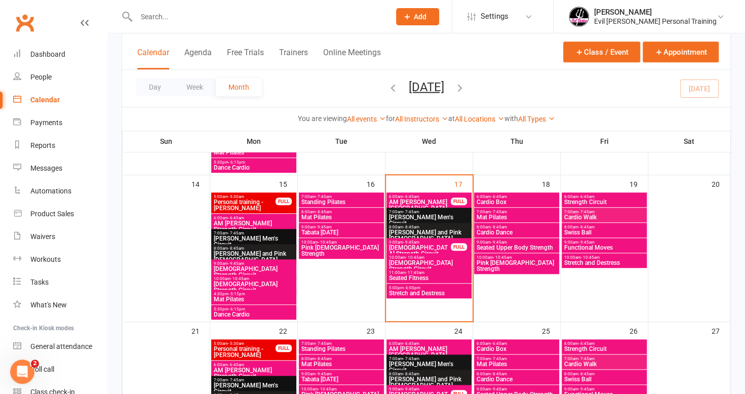
click at [417, 260] on span "Ladies Strength Circuit" at bounding box center [429, 266] width 81 height 12
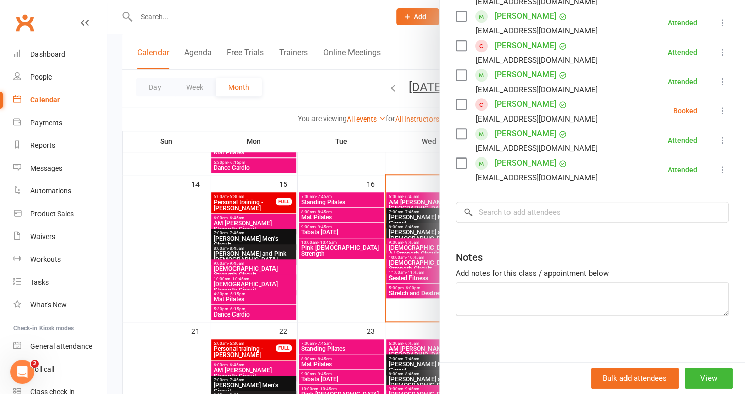
scroll to position [242, 0]
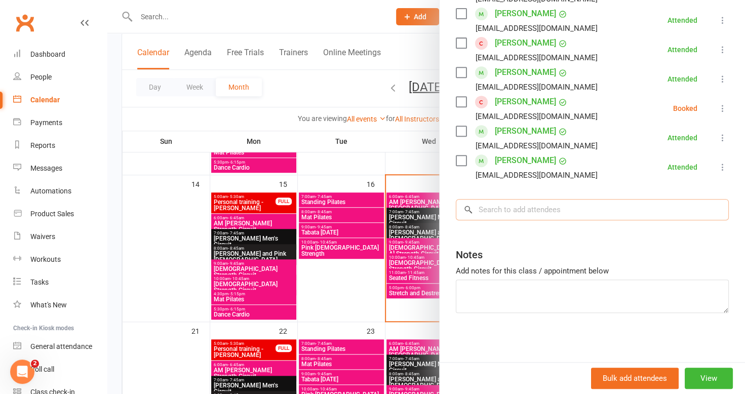
click at [525, 212] on input "search" at bounding box center [592, 209] width 273 height 21
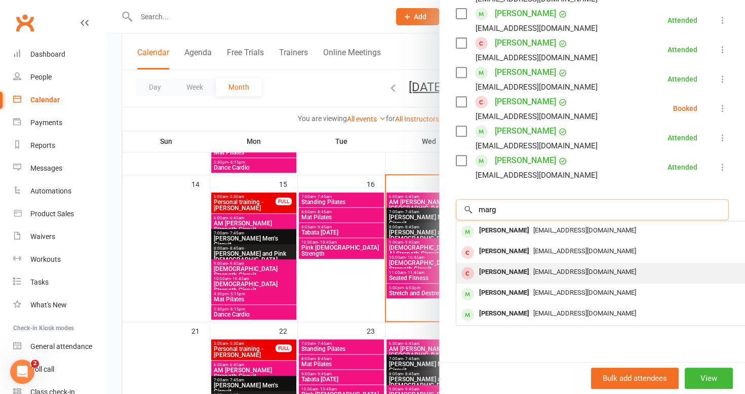
scroll to position [249, 0]
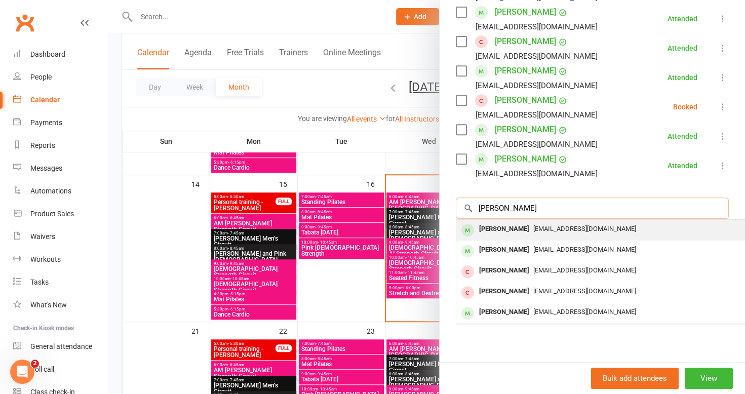
type input "margi"
click at [589, 225] on span "m.wengenmayr@stpeters.qld.edu.au" at bounding box center [585, 229] width 103 height 8
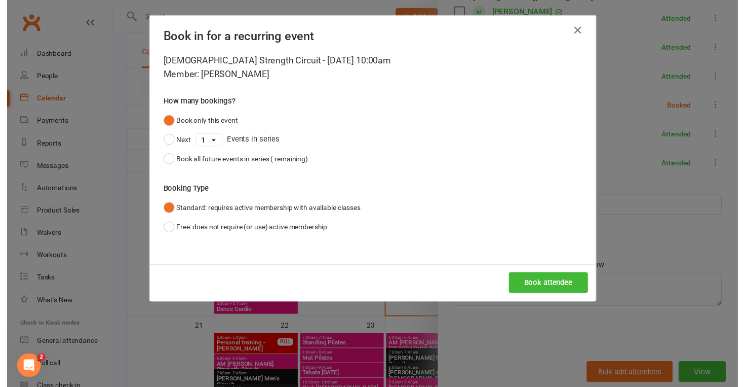
scroll to position [242, 0]
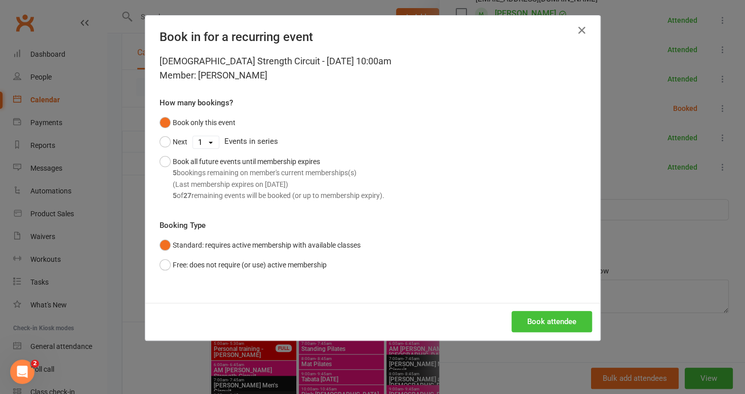
click at [544, 324] on button "Book attendee" at bounding box center [552, 321] width 81 height 21
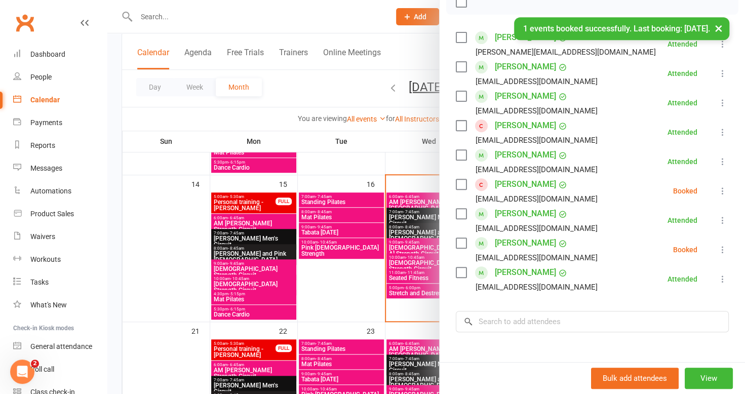
scroll to position [97, 0]
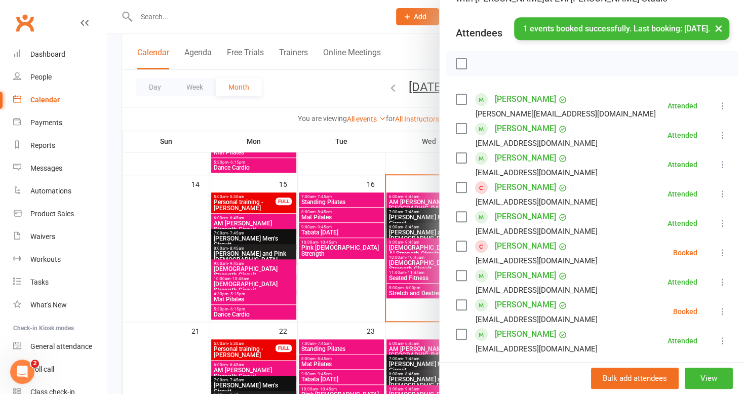
click at [718, 314] on icon at bounding box center [723, 312] width 10 height 10
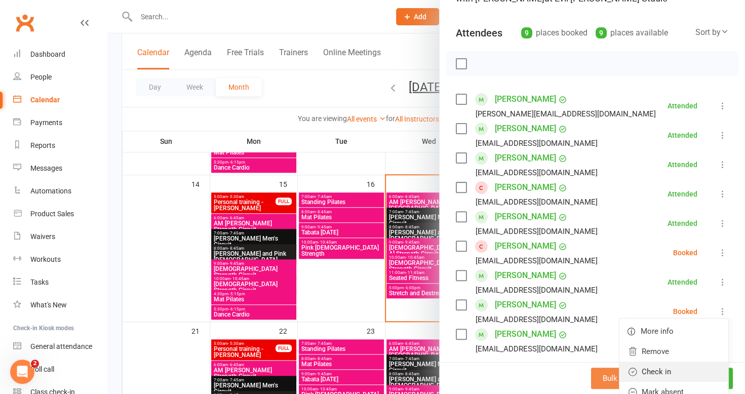
click at [661, 371] on link "Check in" at bounding box center [674, 372] width 109 height 20
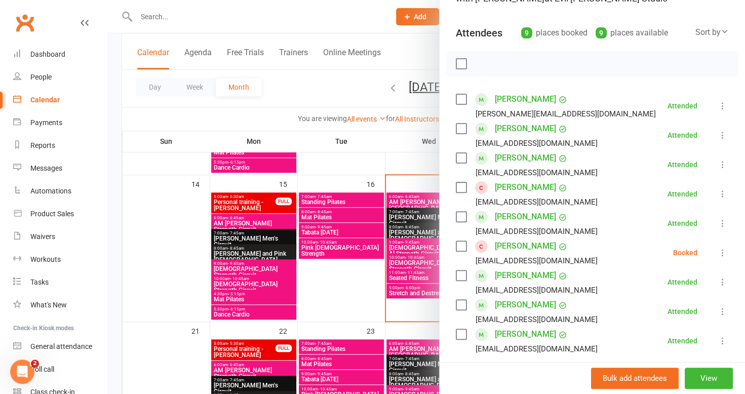
click at [718, 256] on icon at bounding box center [723, 253] width 10 height 10
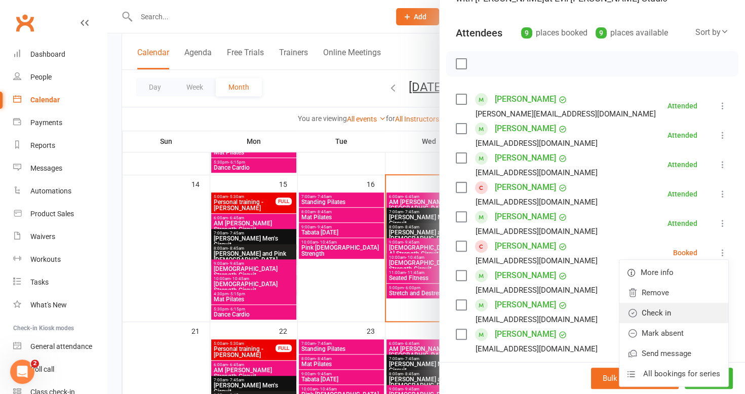
click at [665, 313] on link "Check in" at bounding box center [674, 313] width 109 height 20
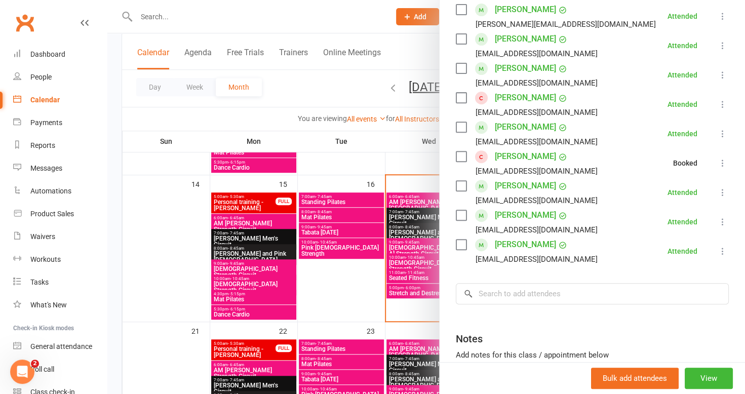
scroll to position [68, 0]
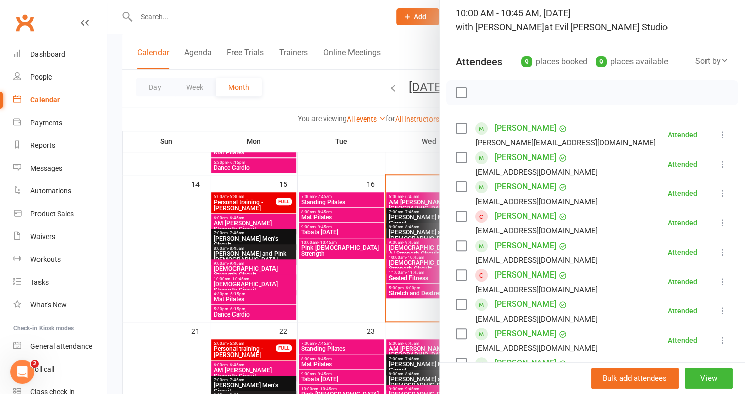
click at [324, 298] on div at bounding box center [426, 197] width 638 height 394
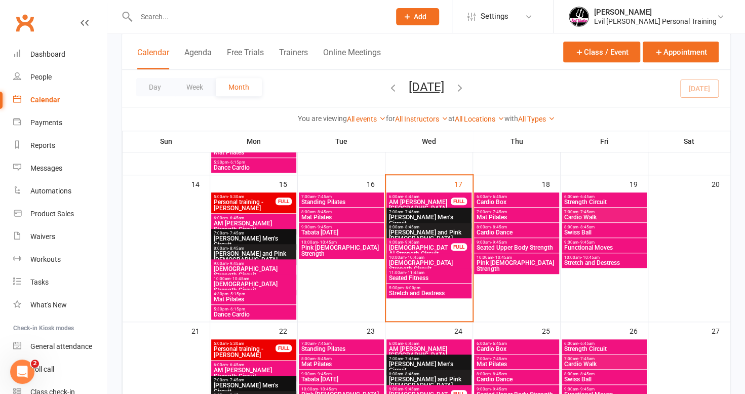
click at [415, 275] on span "Seated Fitness" at bounding box center [429, 278] width 81 height 6
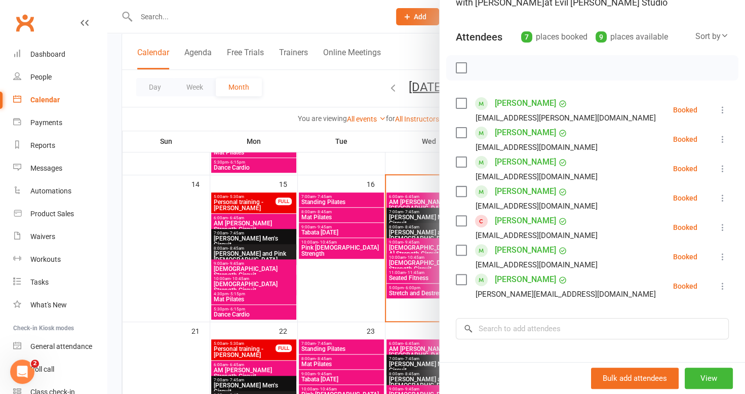
scroll to position [0, 0]
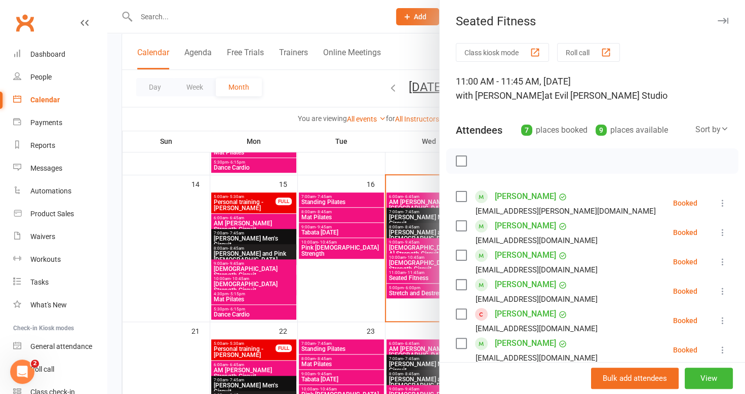
click at [351, 280] on div at bounding box center [426, 197] width 638 height 394
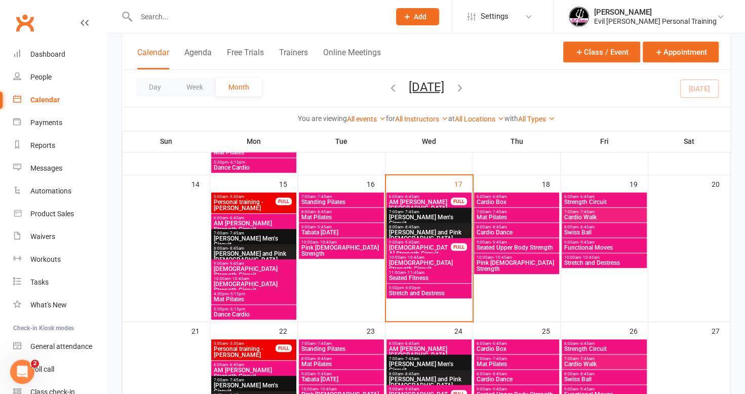
click at [509, 197] on span "6:00am - 6:45am" at bounding box center [516, 197] width 81 height 5
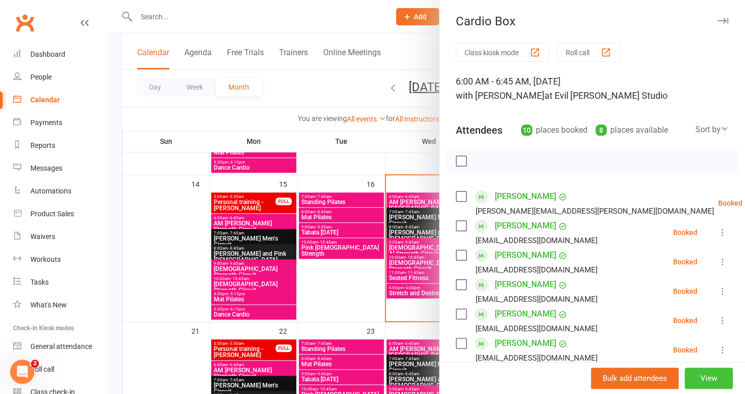
click at [699, 376] on button "View" at bounding box center [709, 378] width 48 height 21
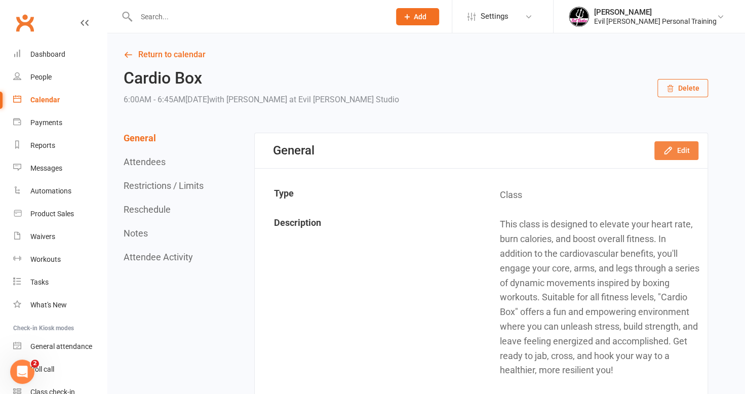
click at [681, 150] on button "Edit" at bounding box center [677, 150] width 44 height 18
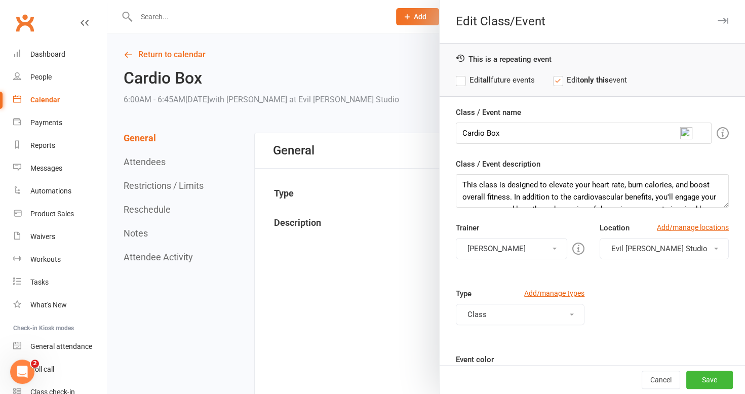
click at [547, 248] on button "[PERSON_NAME]" at bounding box center [512, 248] width 112 height 21
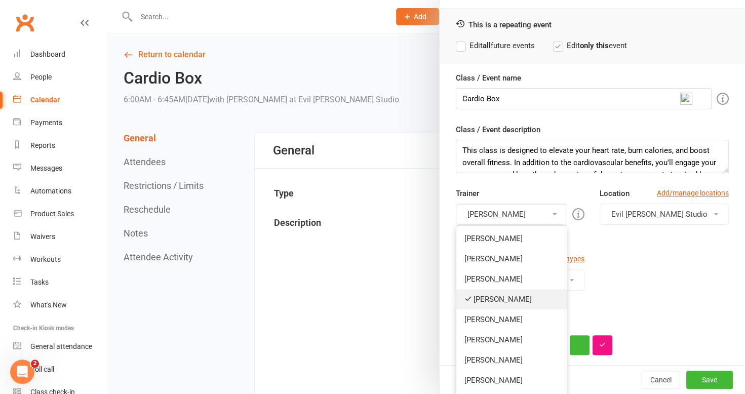
scroll to position [51, 0]
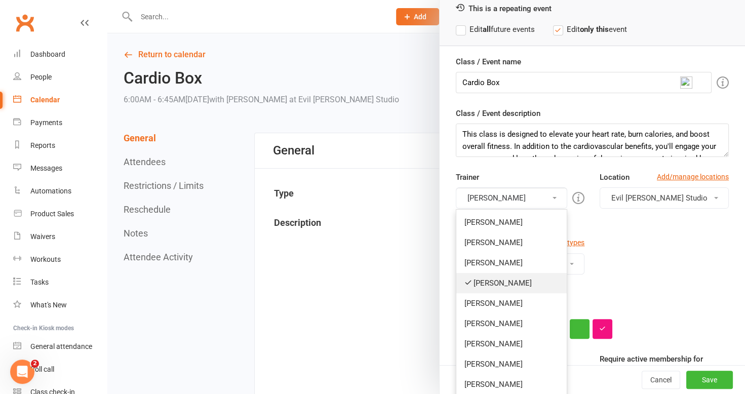
click at [498, 281] on link "[PERSON_NAME]" at bounding box center [512, 283] width 111 height 20
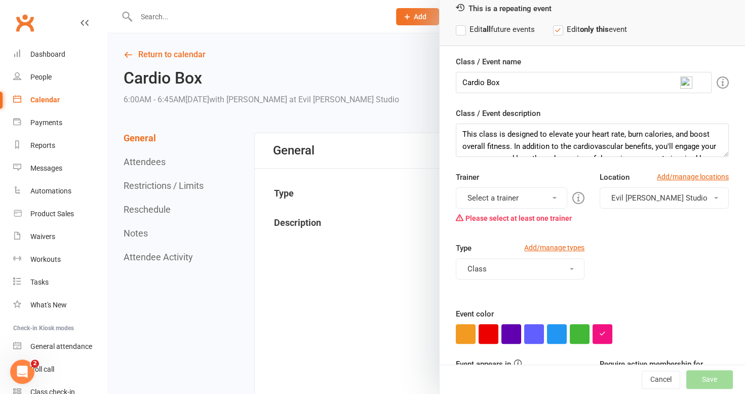
click at [546, 197] on div "You can assign a trainer/instructor to the event. Don't see your trainer in the…" at bounding box center [457, 196] width 195 height 23
click at [553, 197] on span at bounding box center [555, 198] width 4 height 2
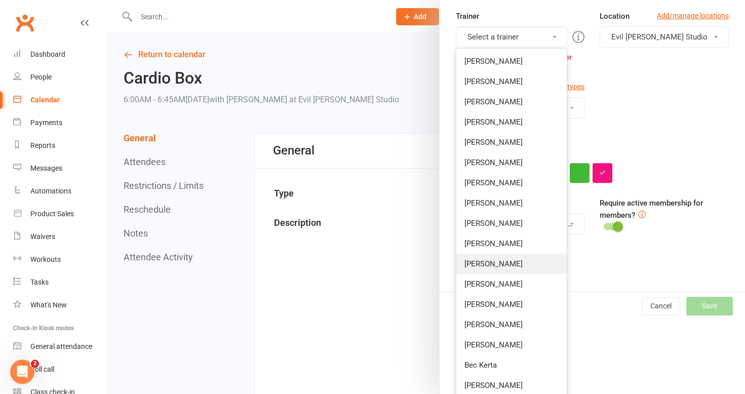
scroll to position [214, 0]
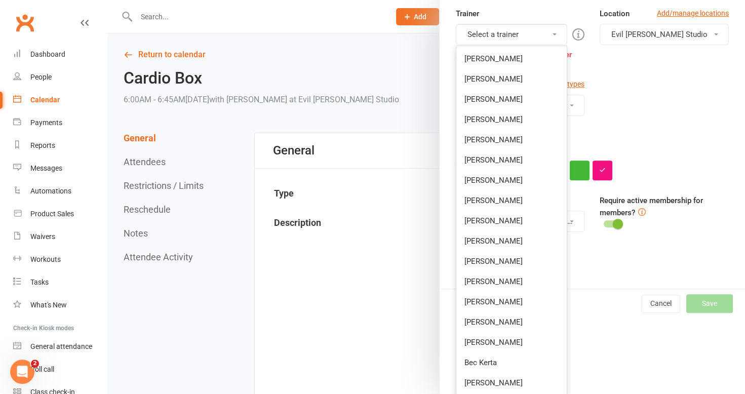
click at [498, 375] on link "[PERSON_NAME]" at bounding box center [512, 383] width 111 height 20
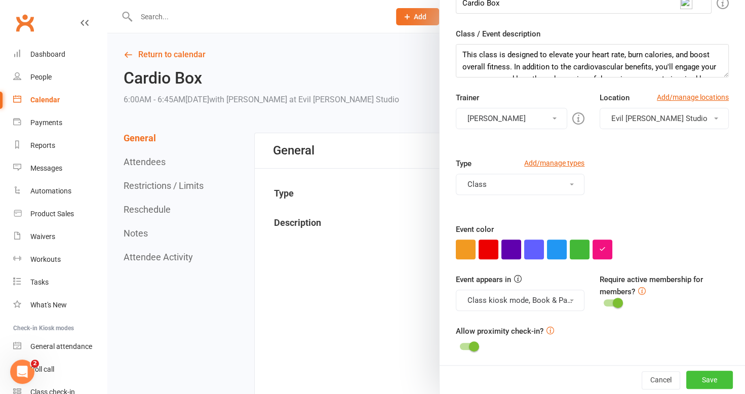
click at [691, 373] on button "Save" at bounding box center [710, 380] width 47 height 18
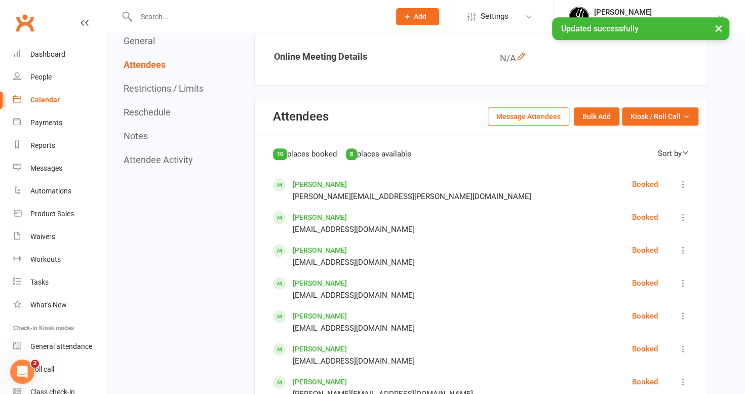
scroll to position [507, 0]
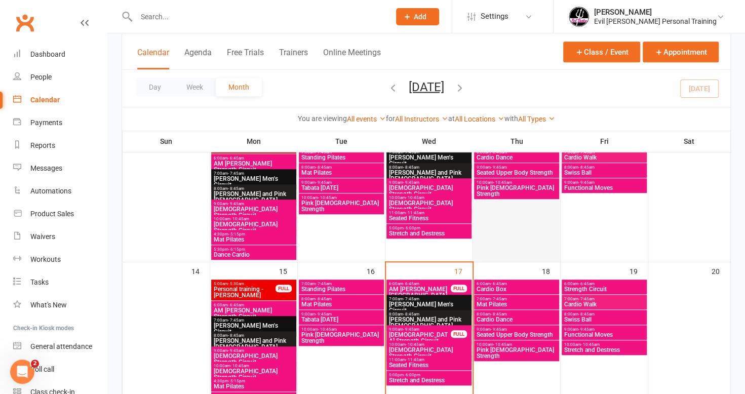
scroll to position [304, 0]
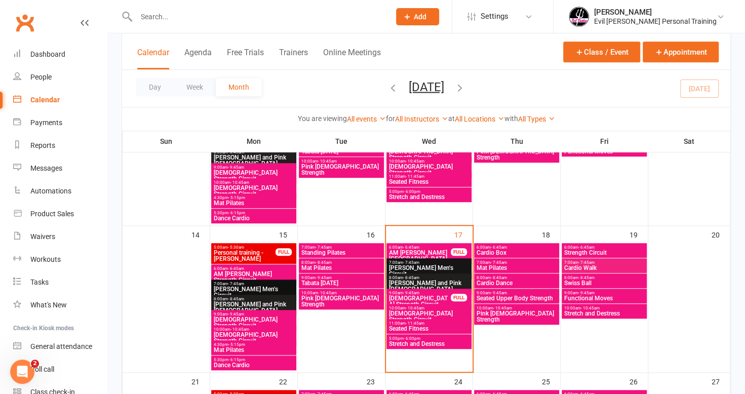
click at [447, 321] on span "11:00am - 11:45am" at bounding box center [429, 323] width 81 height 5
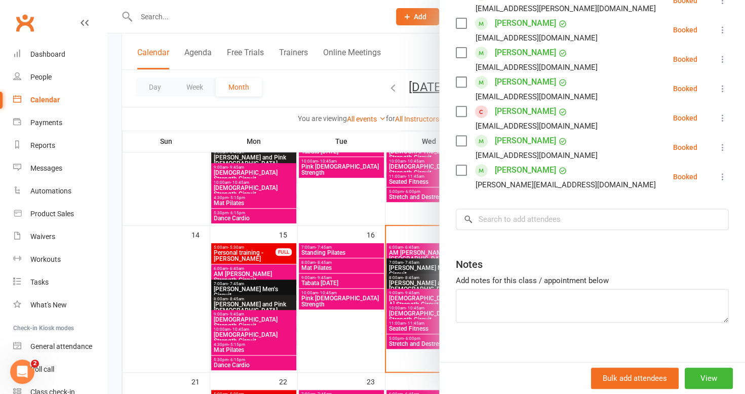
scroll to position [101, 0]
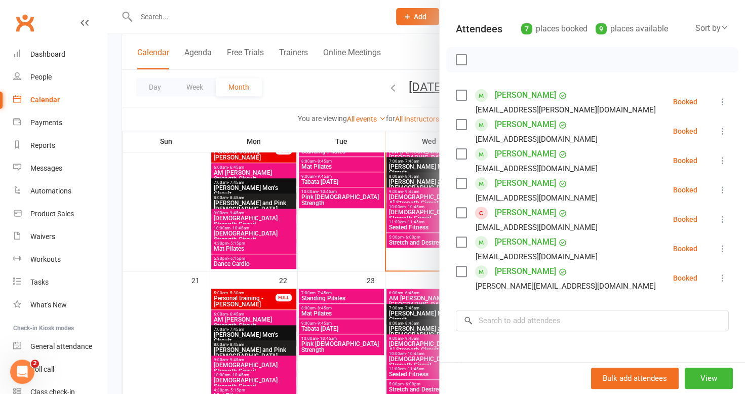
scroll to position [51, 0]
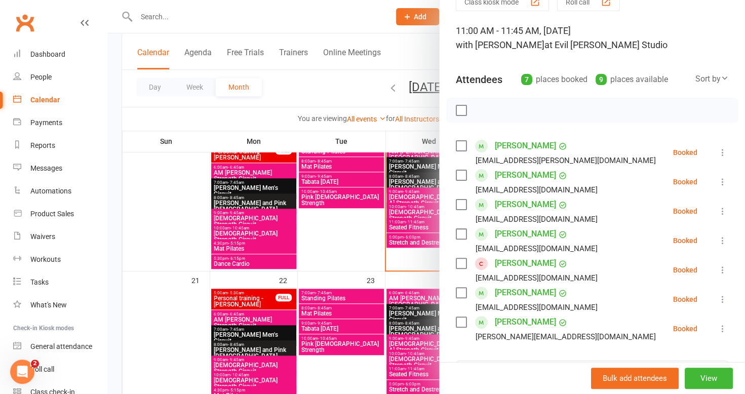
click at [338, 240] on div at bounding box center [426, 197] width 638 height 394
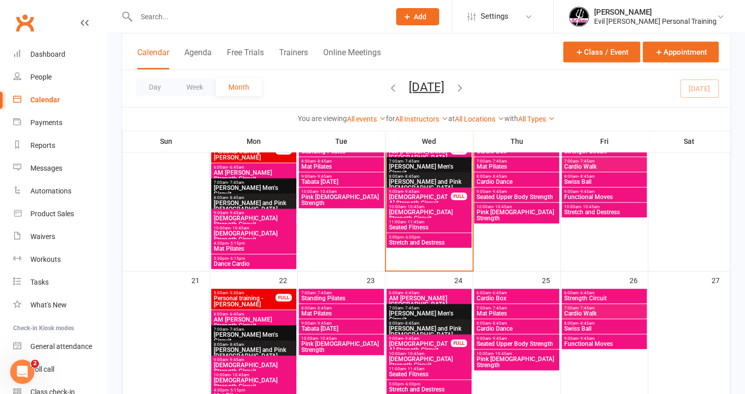
click at [416, 222] on span "- 11:45am" at bounding box center [415, 222] width 19 height 5
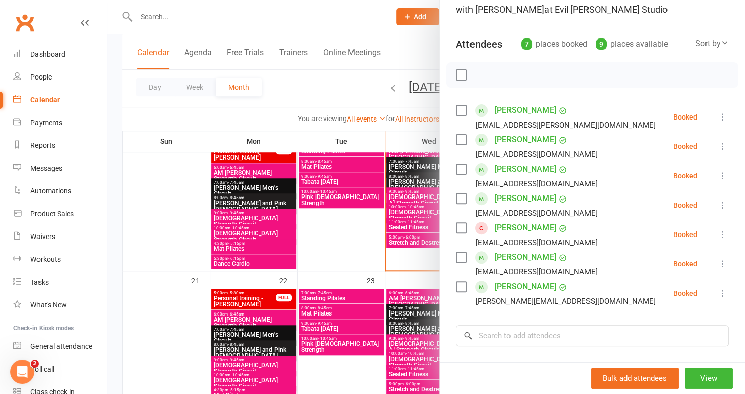
scroll to position [101, 0]
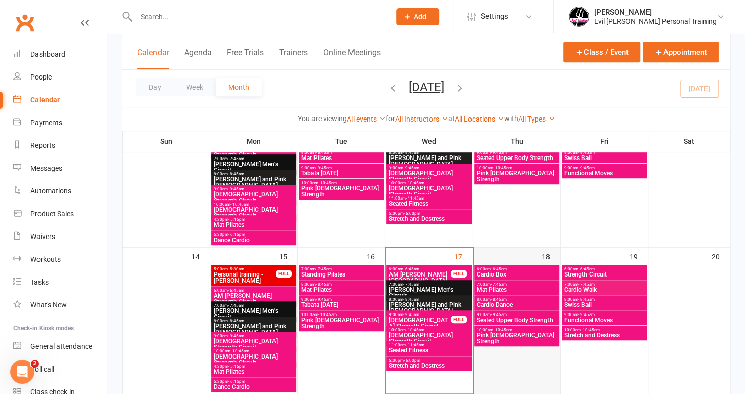
scroll to position [384, 0]
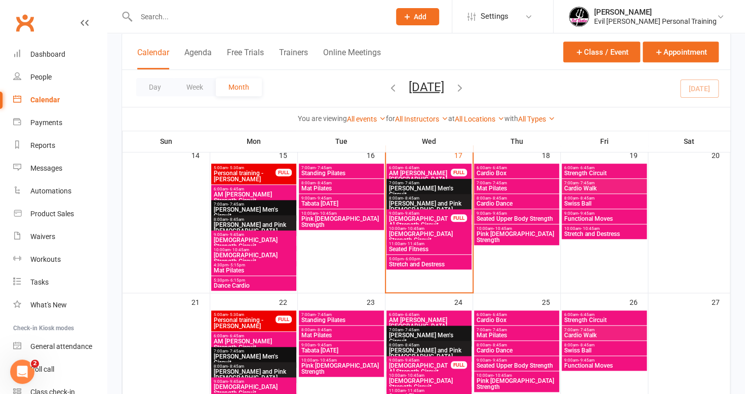
click at [436, 244] on span "11:00am - 11:45am" at bounding box center [429, 244] width 81 height 5
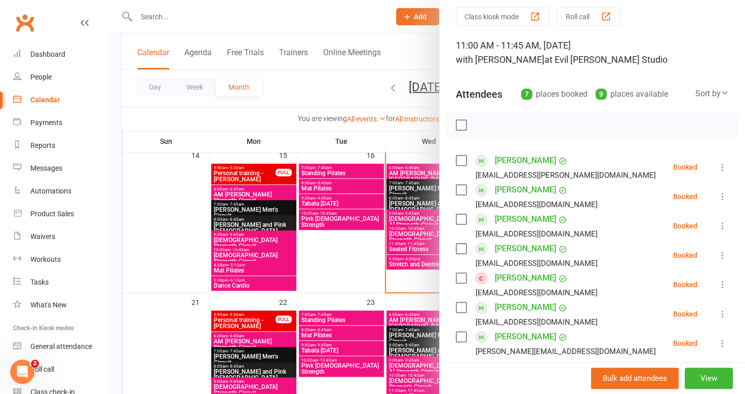
scroll to position [101, 0]
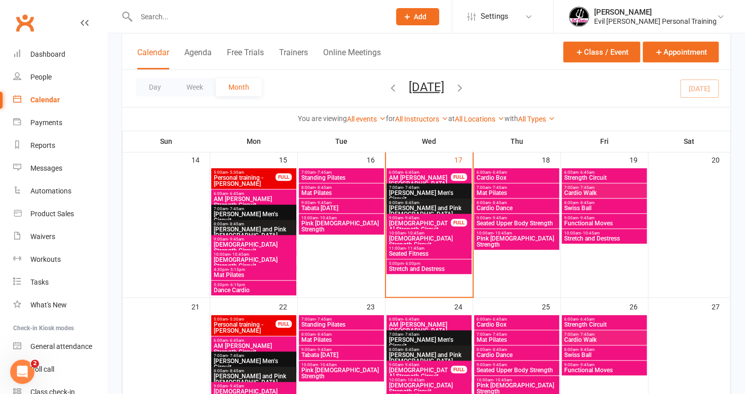
click at [406, 253] on span "Seated Fitness" at bounding box center [429, 254] width 81 height 6
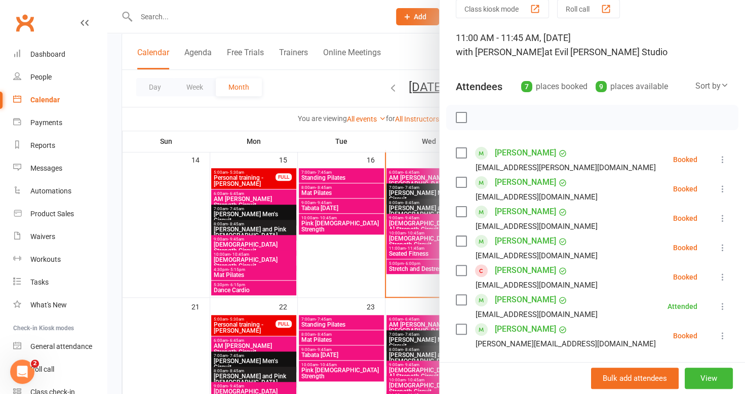
scroll to position [101, 0]
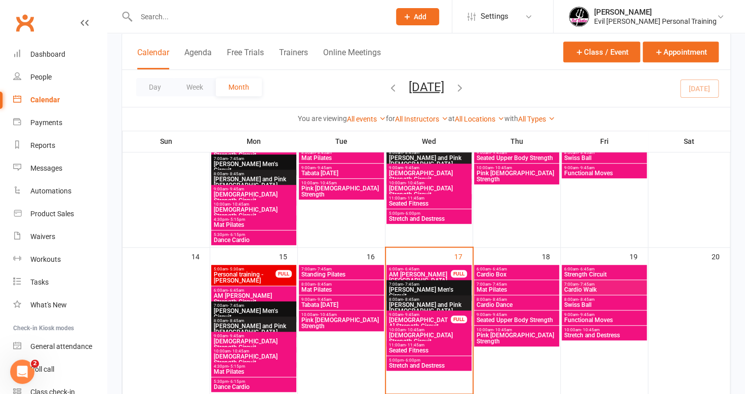
click at [410, 344] on span "- 11:45am" at bounding box center [415, 345] width 19 height 5
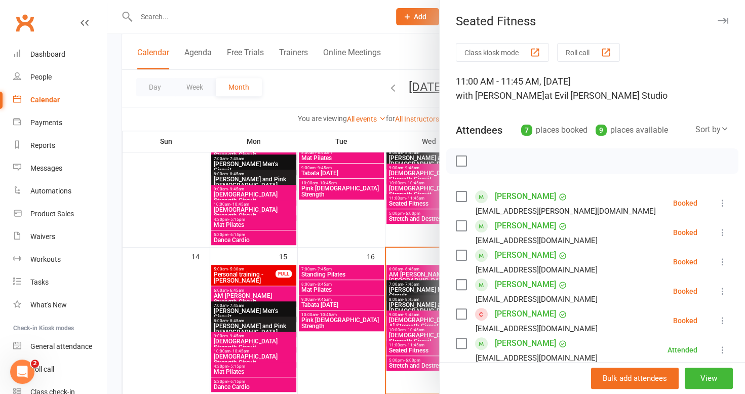
click at [345, 234] on div at bounding box center [426, 197] width 638 height 394
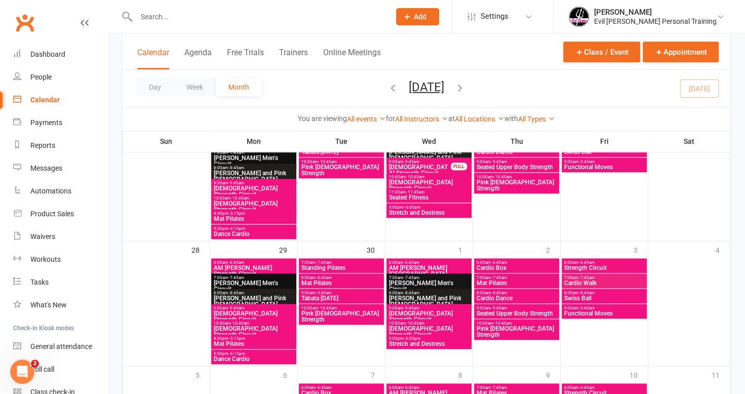
scroll to position [688, 0]
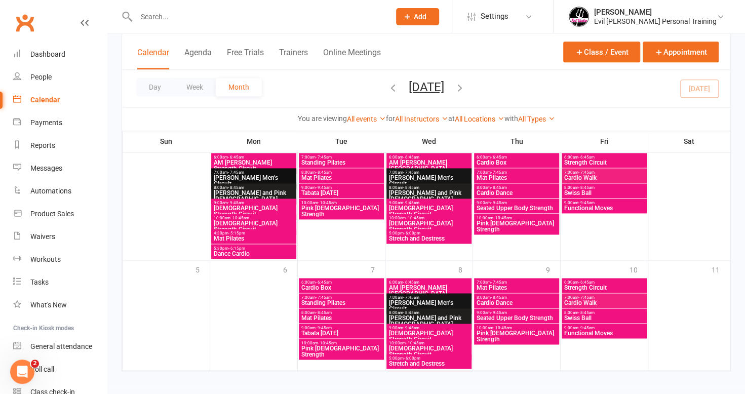
click at [417, 362] on span "Stretch and Destress" at bounding box center [429, 364] width 81 height 6
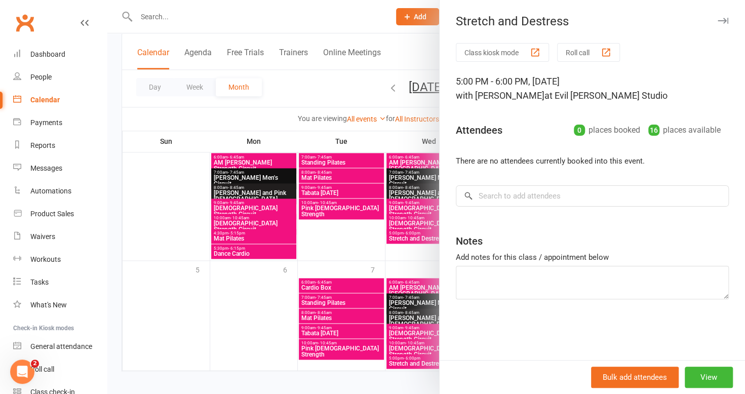
click at [364, 362] on div at bounding box center [426, 197] width 638 height 394
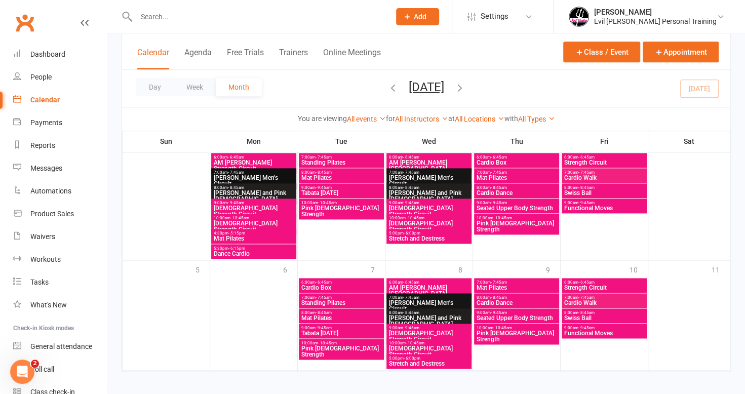
click at [408, 344] on span "- 10:45am" at bounding box center [415, 343] width 19 height 5
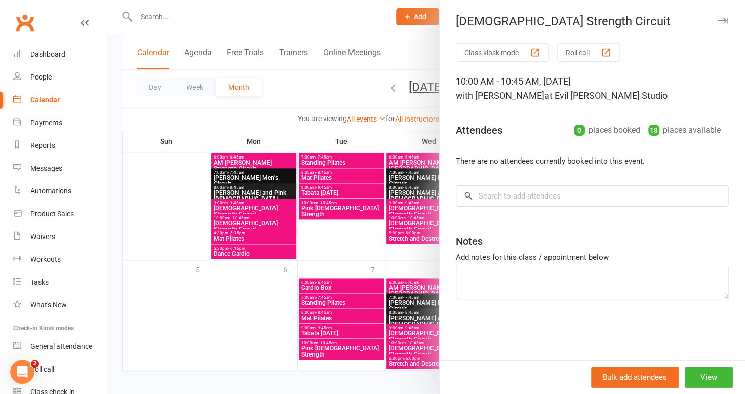
click at [358, 360] on div at bounding box center [426, 197] width 638 height 394
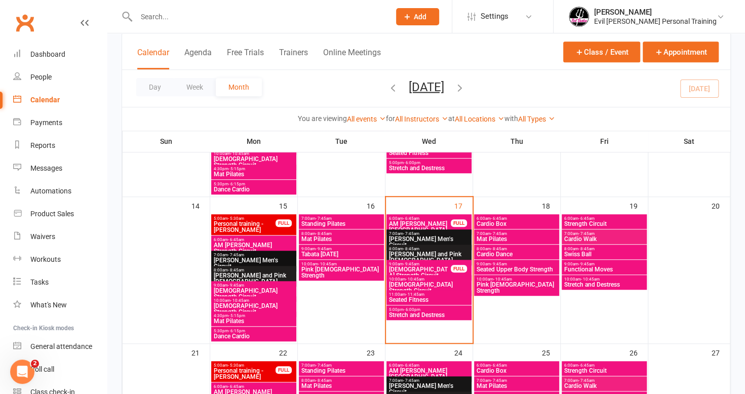
scroll to position [384, 0]
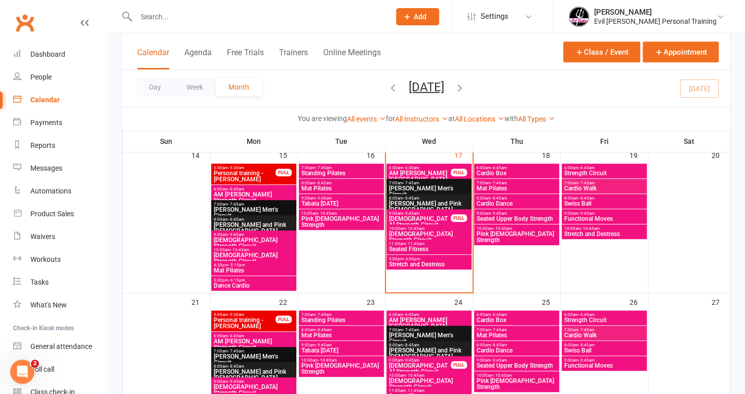
click at [439, 246] on span "Seated Fitness" at bounding box center [429, 249] width 81 height 6
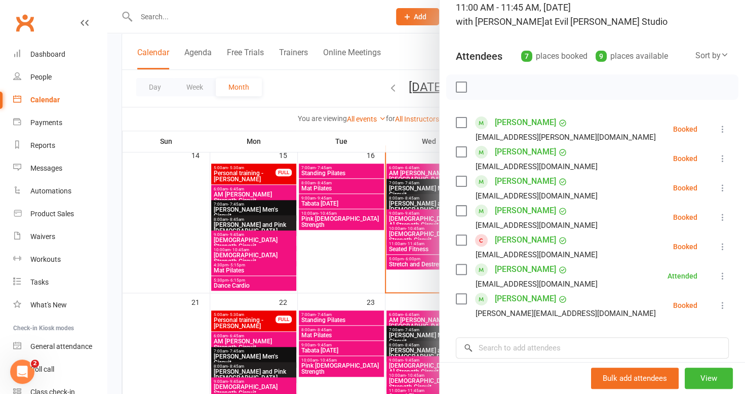
scroll to position [101, 0]
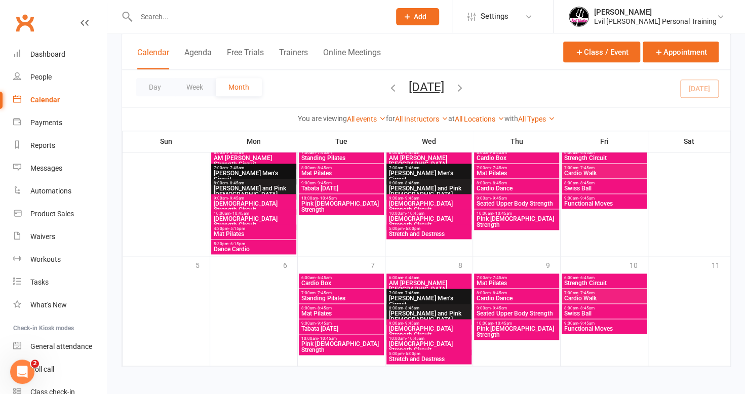
click at [459, 357] on span "Stretch and Destress" at bounding box center [429, 359] width 81 height 6
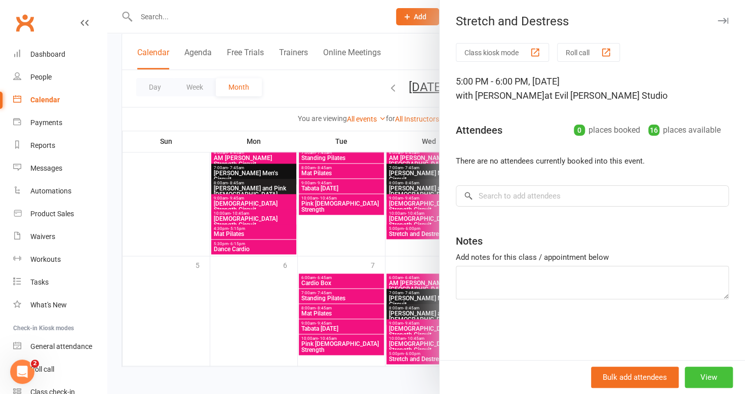
click at [698, 377] on button "View" at bounding box center [709, 377] width 48 height 21
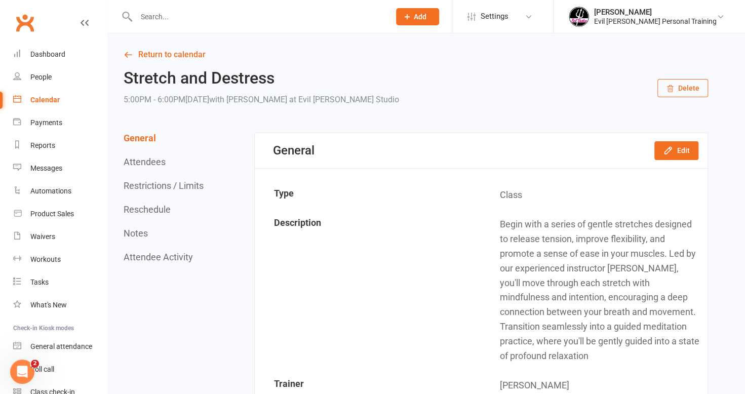
click at [692, 92] on button "Delete" at bounding box center [683, 88] width 51 height 18
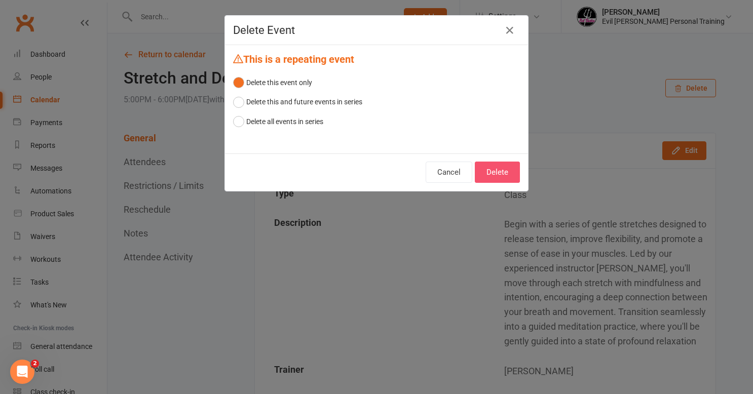
click at [509, 168] on button "Delete" at bounding box center [497, 172] width 45 height 21
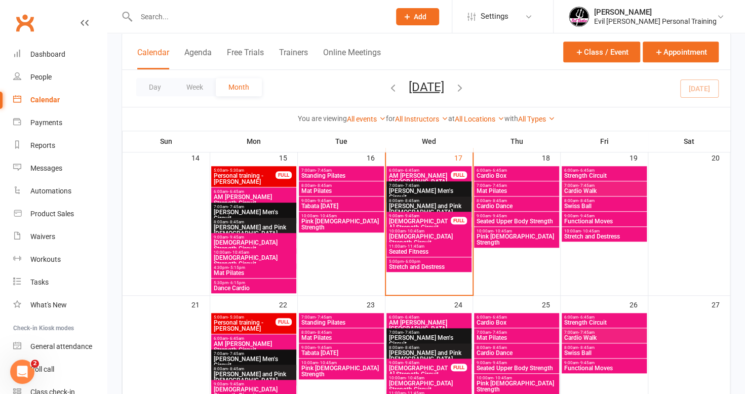
scroll to position [373, 0]
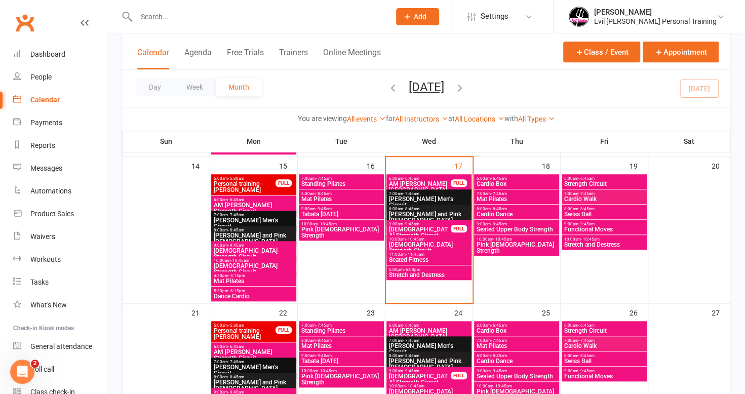
click at [445, 259] on span "Seated Fitness" at bounding box center [429, 260] width 81 height 6
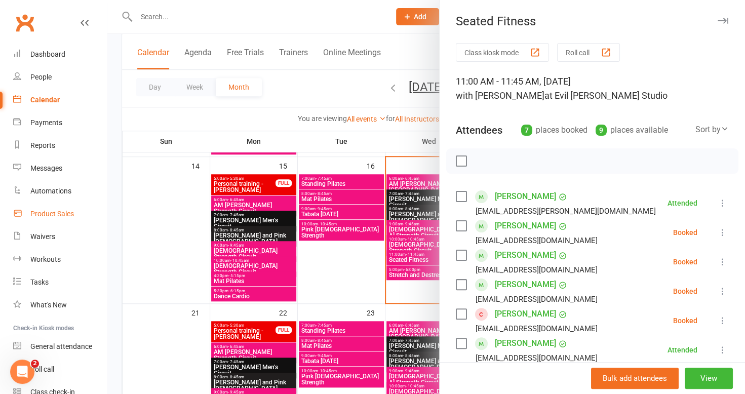
click at [56, 209] on link "Product Sales" at bounding box center [60, 214] width 94 height 23
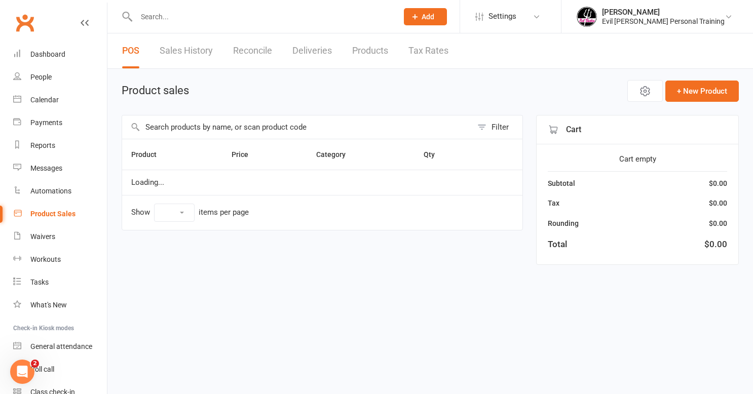
select select "50"
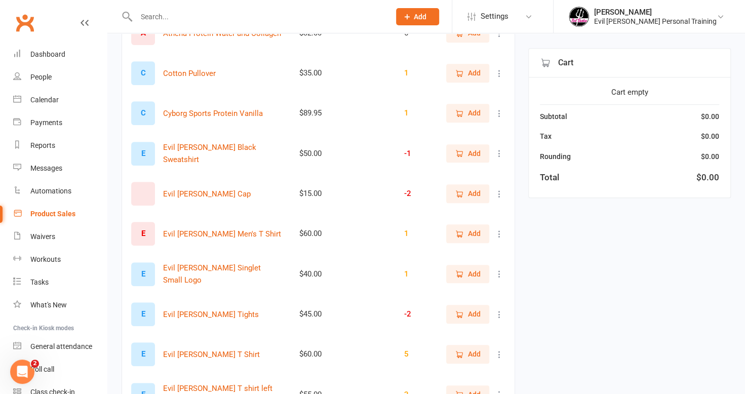
scroll to position [253, 0]
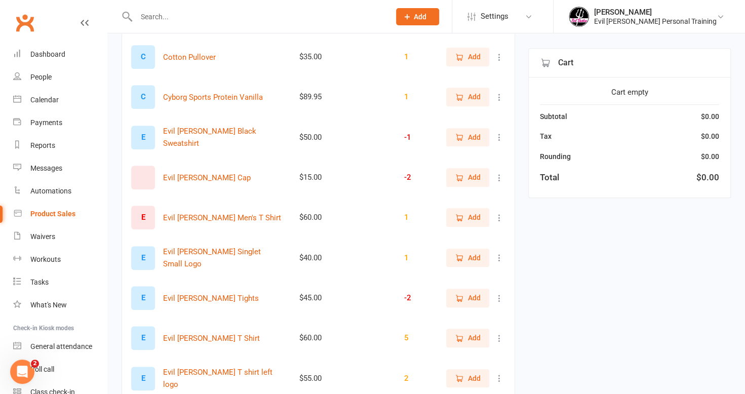
click at [461, 258] on icon "button" at bounding box center [459, 257] width 9 height 9
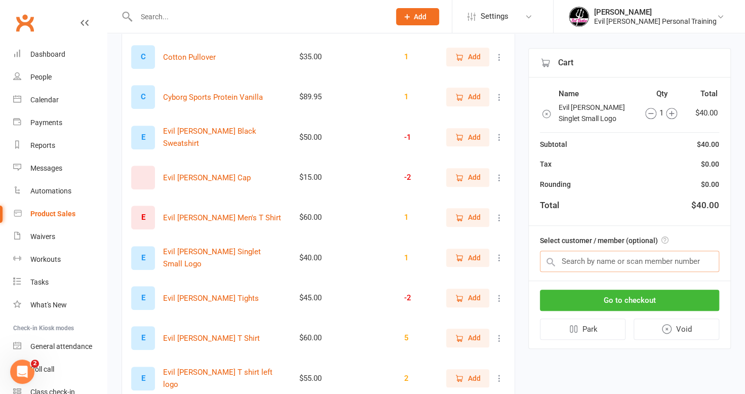
click at [603, 263] on input "text" at bounding box center [629, 261] width 179 height 21
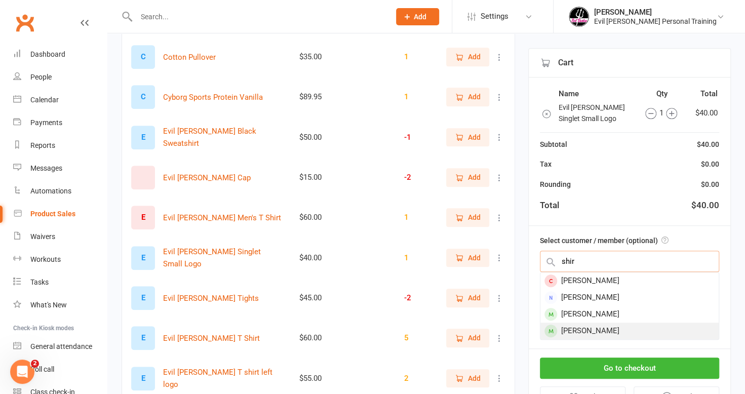
type input "shir"
click at [628, 326] on div "Shirley McLennan" at bounding box center [630, 331] width 178 height 17
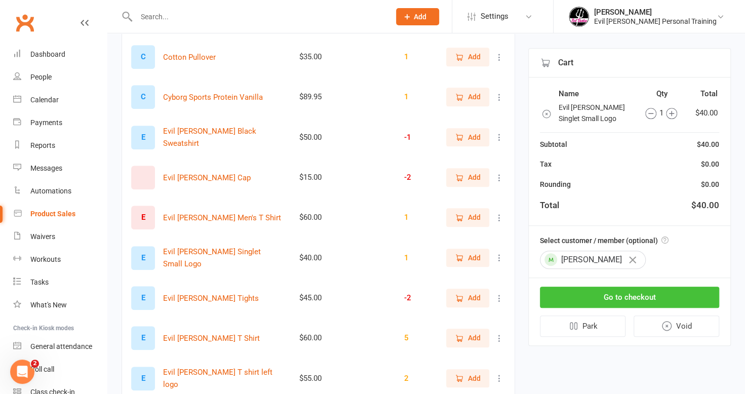
click at [629, 299] on button "Go to checkout" at bounding box center [629, 297] width 179 height 21
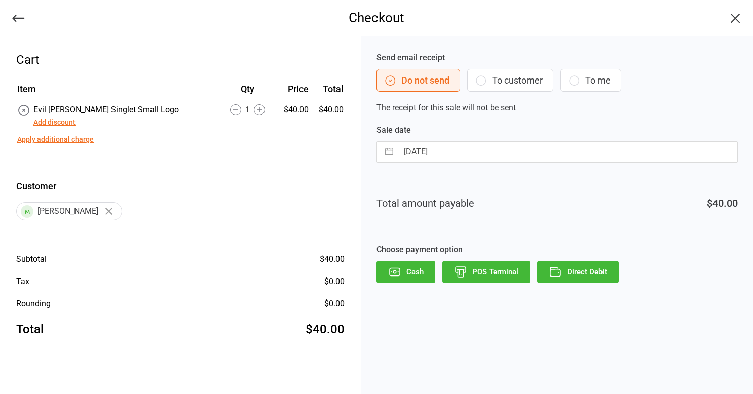
click at [546, 84] on button "To customer" at bounding box center [510, 80] width 86 height 23
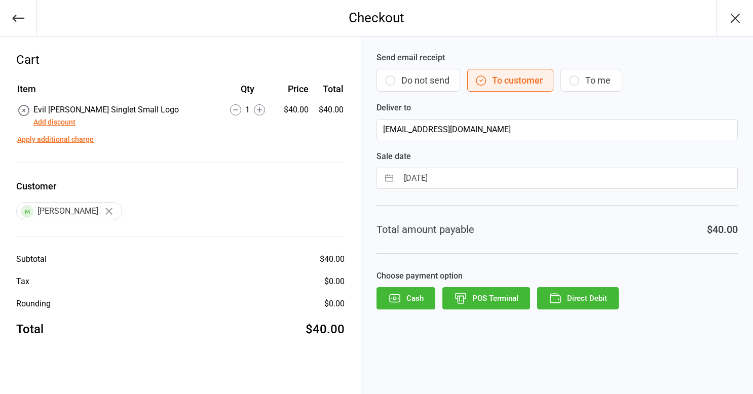
click at [573, 301] on button "Direct Debit" at bounding box center [578, 298] width 82 height 22
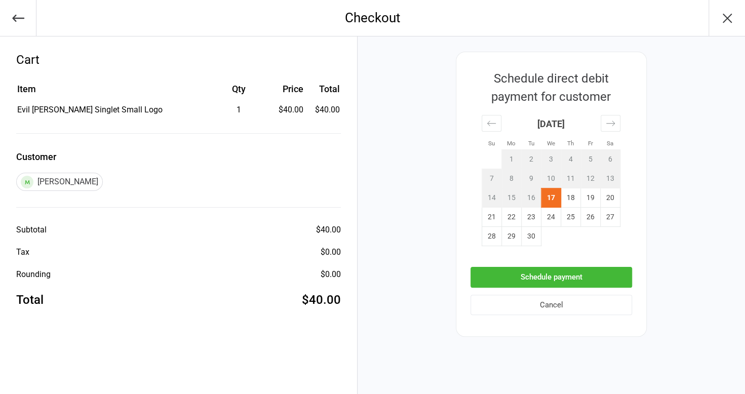
click at [550, 273] on button "Schedule payment" at bounding box center [552, 277] width 162 height 21
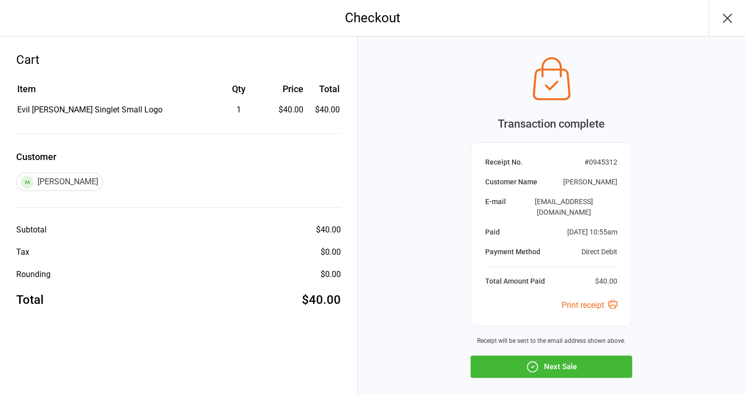
click at [553, 357] on button "Next Sale" at bounding box center [552, 367] width 162 height 22
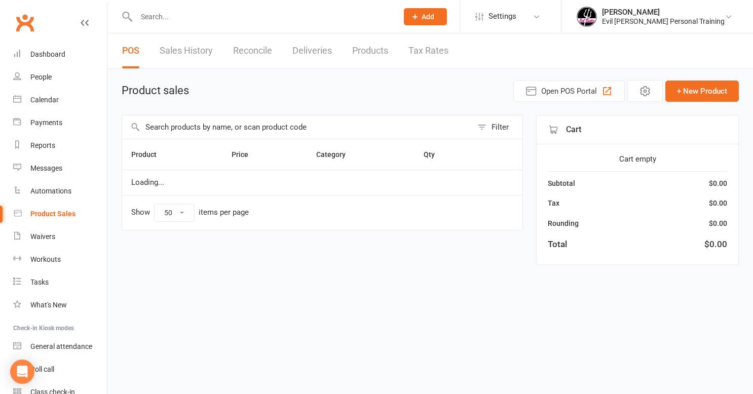
select select "50"
